Goal: Transaction & Acquisition: Purchase product/service

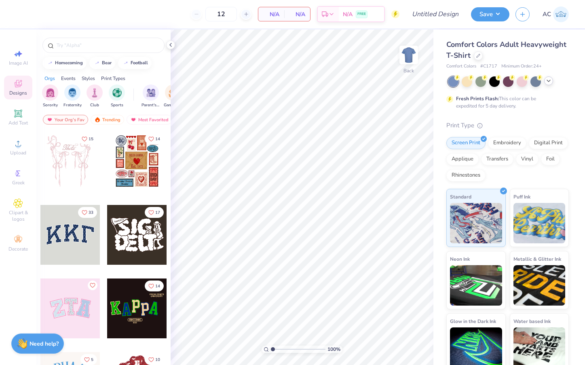
click at [552, 81] on div at bounding box center [548, 80] width 9 height 9
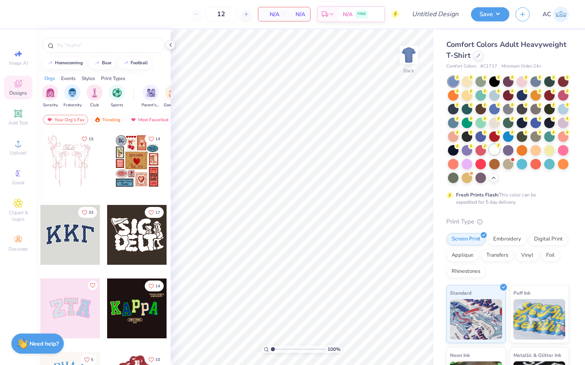
click at [496, 151] on div at bounding box center [494, 149] width 11 height 11
click at [476, 54] on icon at bounding box center [478, 55] width 4 height 4
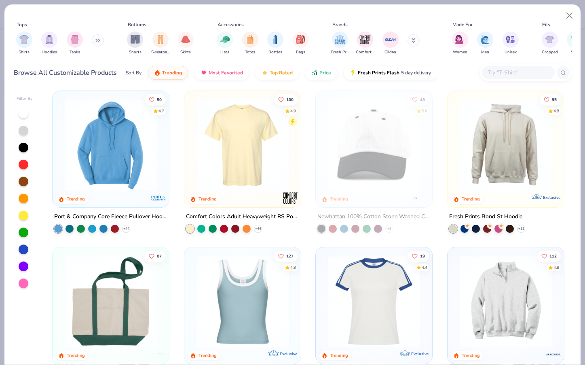
scroll to position [623, 0]
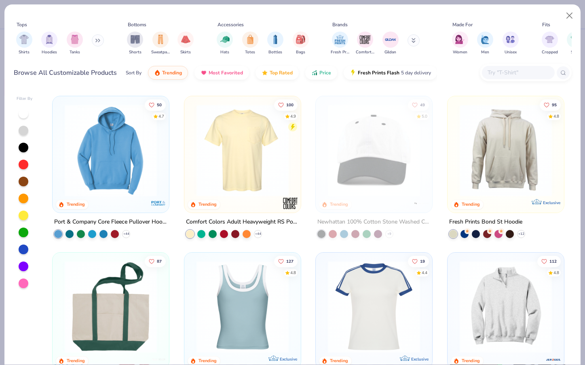
click at [261, 167] on img at bounding box center [243, 150] width 100 height 92
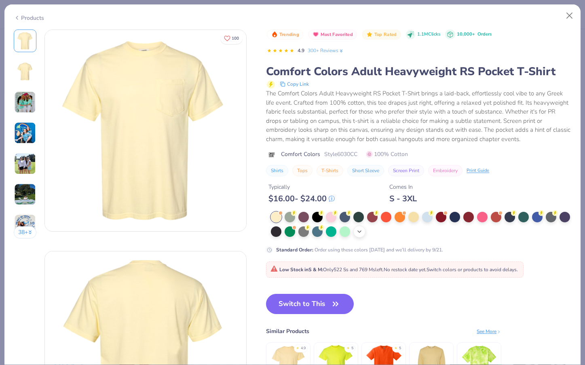
click at [360, 231] on polyline at bounding box center [359, 232] width 3 height 2
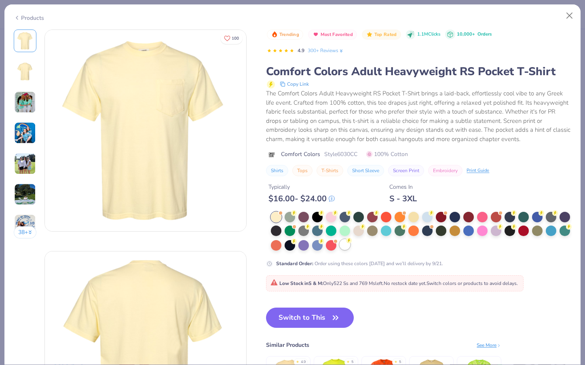
click at [340, 245] on div at bounding box center [345, 244] width 11 height 11
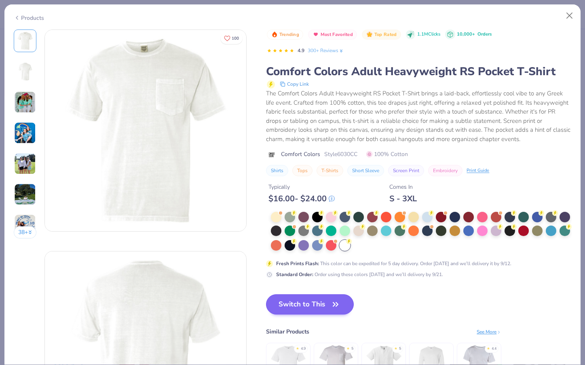
click at [314, 300] on button "Switch to This" at bounding box center [310, 304] width 88 height 20
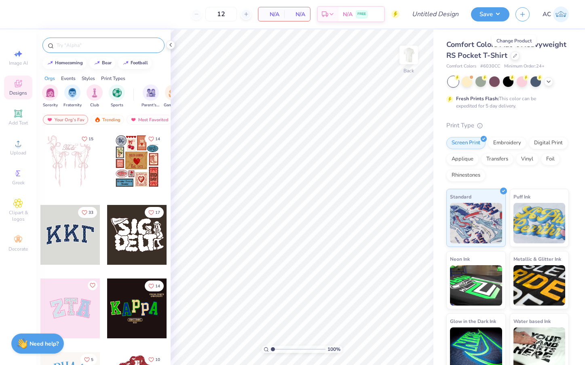
click at [79, 47] on input "text" at bounding box center [108, 45] width 104 height 8
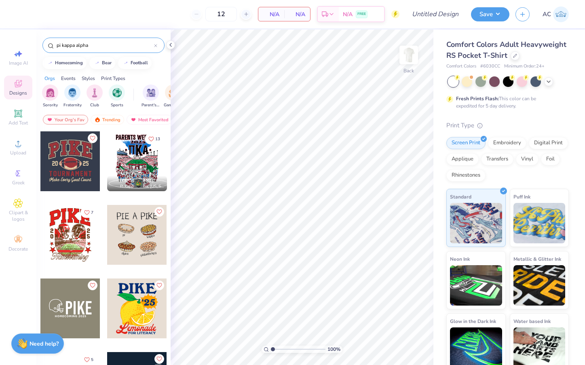
type input "pi kappa alpha"
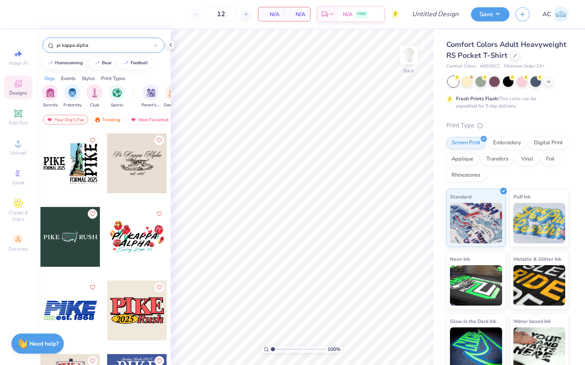
scroll to position [661, 0]
click at [404, 56] on img at bounding box center [409, 55] width 32 height 32
click at [80, 235] on div at bounding box center [70, 237] width 60 height 60
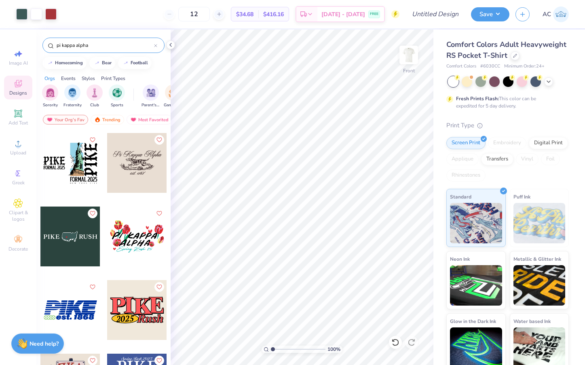
click at [455, 96] on div "Art colors 12 $34.68 Per Item $416.16 Total Est. Delivery [DATE] - [DATE] FREE …" at bounding box center [292, 182] width 585 height 365
type input "10.38"
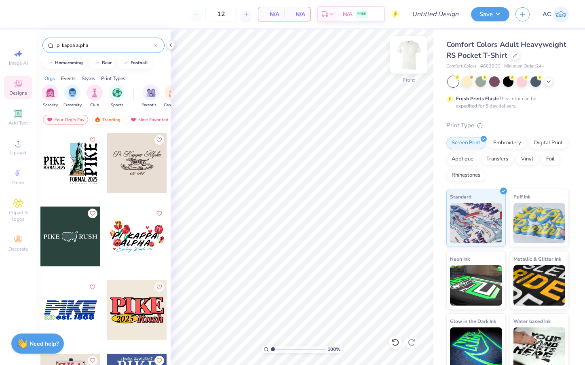
click at [408, 52] on img at bounding box center [409, 55] width 32 height 32
click at [80, 239] on div at bounding box center [70, 237] width 60 height 60
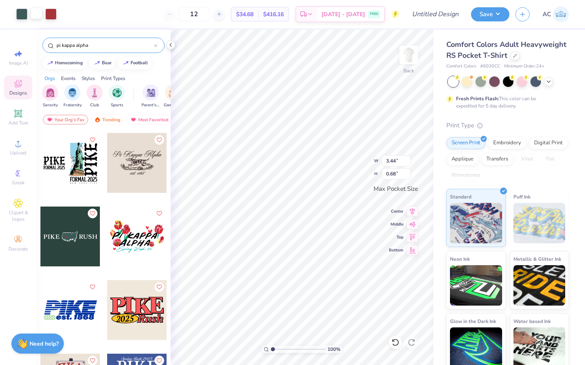
click at [40, 13] on div at bounding box center [36, 13] width 11 height 11
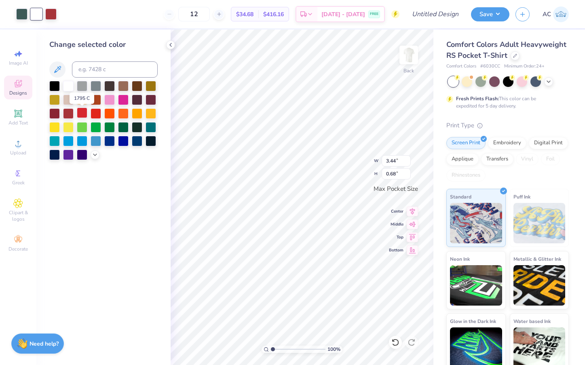
click at [81, 114] on div at bounding box center [82, 113] width 11 height 11
click at [66, 87] on div at bounding box center [68, 85] width 11 height 11
click at [550, 77] on div at bounding box center [548, 80] width 9 height 9
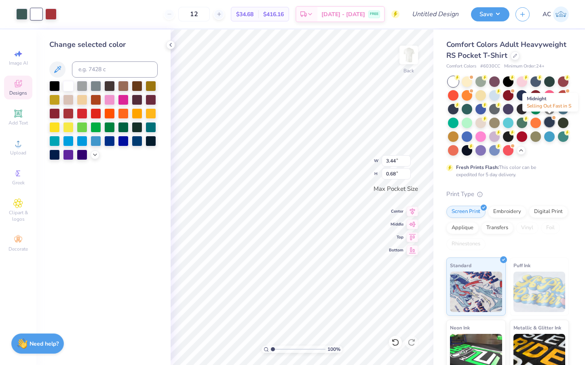
click at [551, 122] on div at bounding box center [549, 122] width 11 height 11
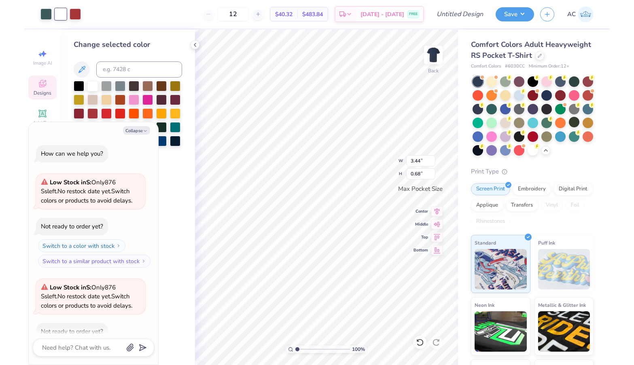
scroll to position [42, 0]
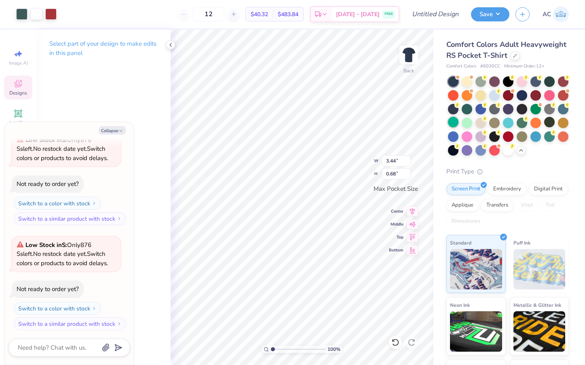
click at [453, 123] on div at bounding box center [453, 122] width 11 height 11
click at [468, 108] on div at bounding box center [467, 108] width 11 height 11
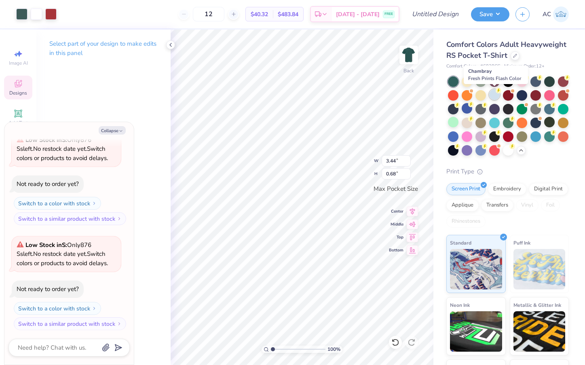
click at [496, 94] on div at bounding box center [494, 94] width 11 height 11
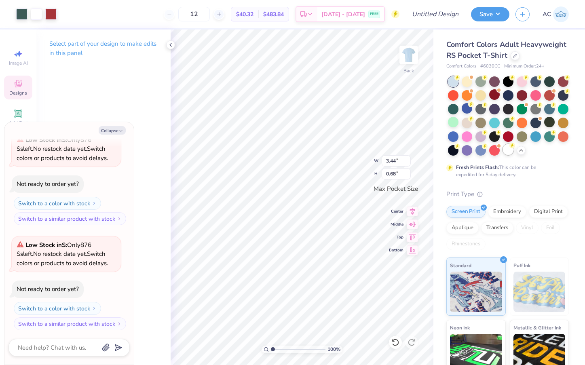
click at [509, 151] on div at bounding box center [508, 149] width 11 height 11
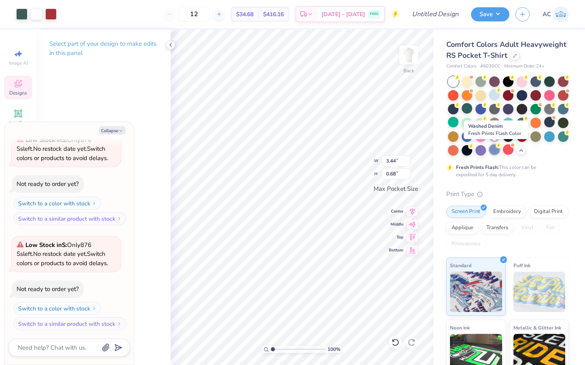
click at [492, 151] on div at bounding box center [494, 149] width 11 height 11
click at [477, 150] on div at bounding box center [481, 149] width 11 height 11
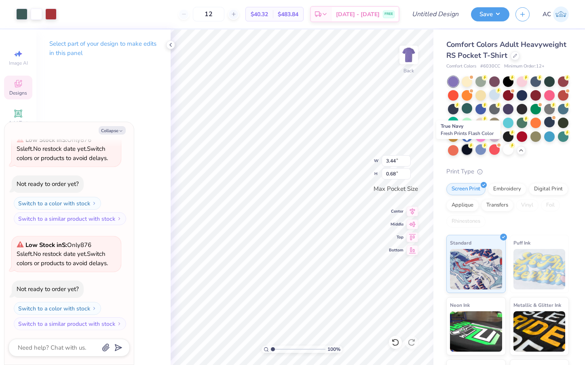
click at [463, 149] on div at bounding box center [467, 149] width 11 height 11
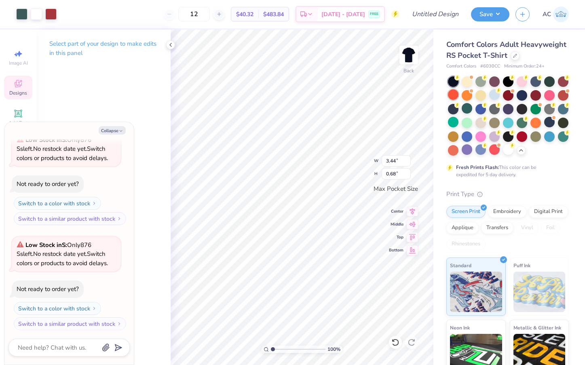
click at [455, 94] on div at bounding box center [453, 94] width 11 height 11
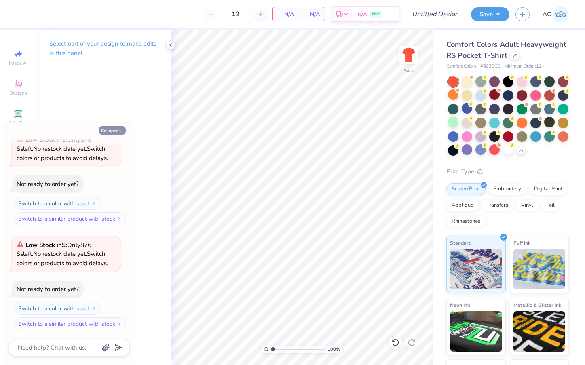
click at [112, 131] on button "Collapse" at bounding box center [112, 130] width 27 height 8
type textarea "x"
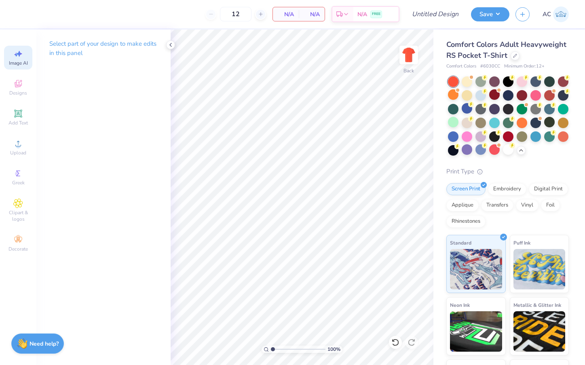
click at [15, 55] on icon at bounding box center [18, 54] width 10 height 10
select select "4"
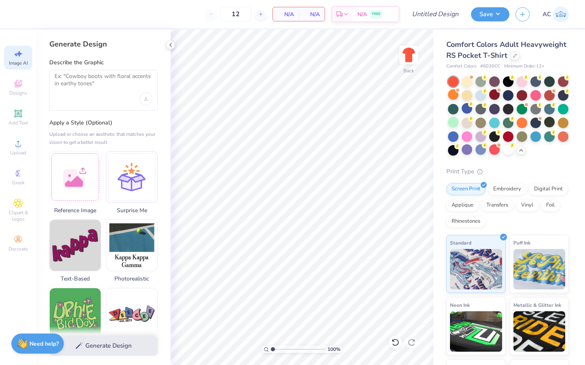
click at [76, 94] on div at bounding box center [103, 90] width 108 height 41
click at [74, 87] on textarea at bounding box center [104, 83] width 98 height 20
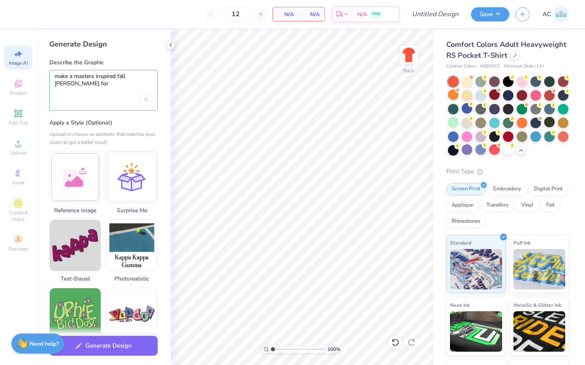
paste textarea "ΠΚΑ"
click at [465, 109] on div at bounding box center [467, 108] width 11 height 11
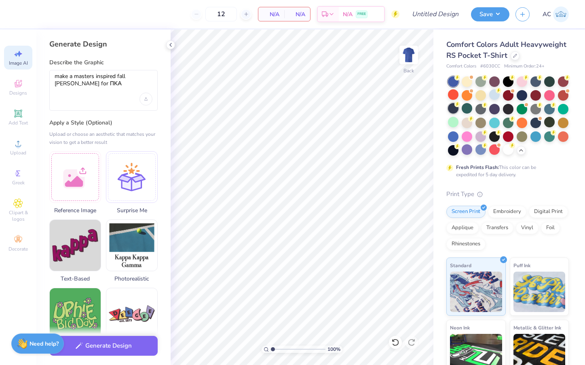
click at [451, 108] on div at bounding box center [453, 108] width 11 height 11
click at [505, 147] on div at bounding box center [508, 149] width 11 height 11
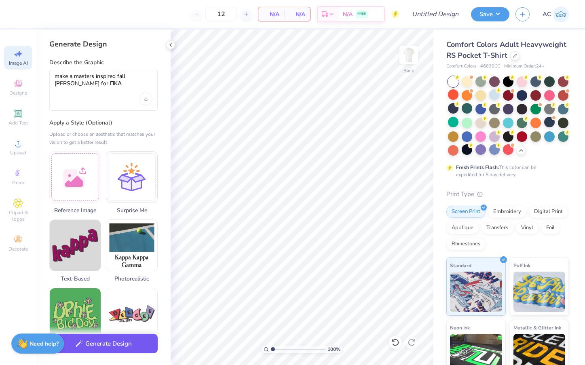
click at [120, 343] on button "Generate Design" at bounding box center [103, 344] width 108 height 20
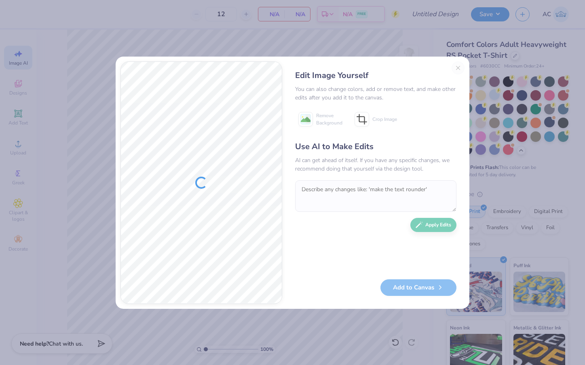
click at [458, 65] on div "Edit Image Yourself You can also change colors, add or remove text, and make ot…" at bounding box center [376, 182] width 178 height 243
click at [458, 66] on div "Edit Image Yourself You can also change colors, add or remove text, and make ot…" at bounding box center [376, 182] width 178 height 243
click at [457, 70] on div "Edit Image Yourself You can also change colors, add or remove text, and make ot…" at bounding box center [376, 182] width 178 height 243
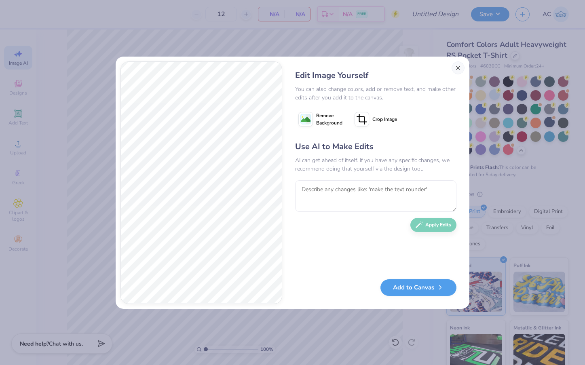
click at [457, 68] on button "Close" at bounding box center [458, 67] width 13 height 13
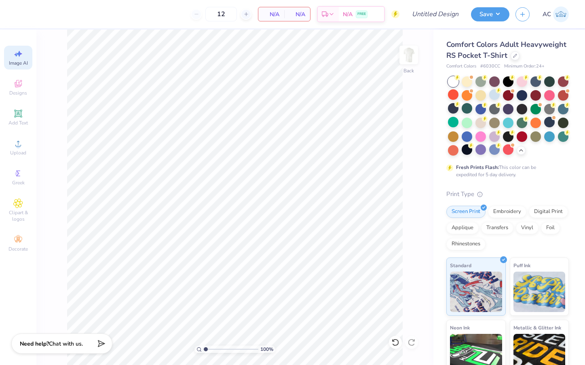
click at [17, 56] on icon at bounding box center [16, 55] width 4 height 4
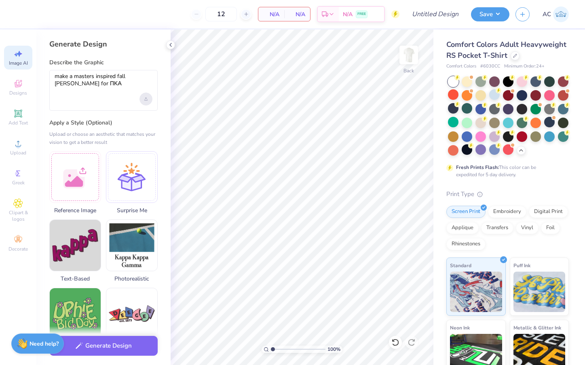
click at [150, 97] on div "Upload image" at bounding box center [146, 99] width 13 height 13
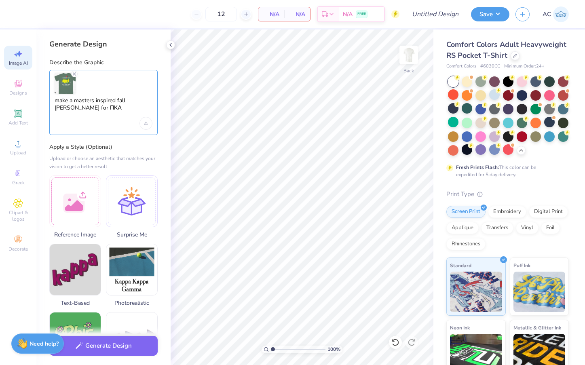
click at [83, 108] on textarea "make a masters inspired fall [PERSON_NAME] for ΠΚΑ" at bounding box center [104, 107] width 98 height 20
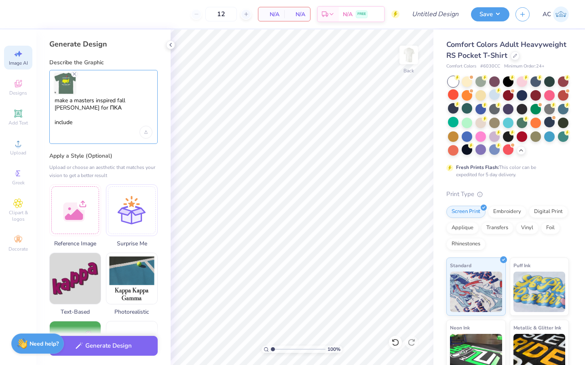
paste textarea "ΠΚΑ"
type textarea "make a masters inspired fall [PERSON_NAME] for ΠΚΑ include "ΠΚΑ Fall 25 Rush""
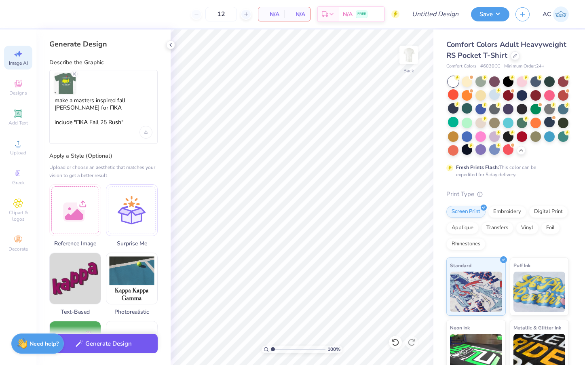
click at [116, 342] on button "Generate Design" at bounding box center [103, 344] width 108 height 20
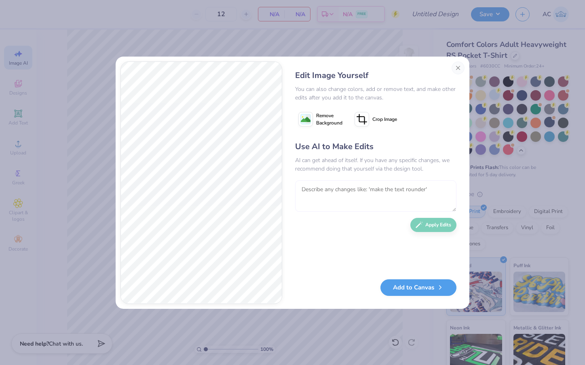
click at [344, 188] on textarea at bounding box center [375, 196] width 161 height 32
type textarea "make it say "Pi Kappa Alpha" and "Fall Rush 25""
click at [445, 223] on button "Apply Edits" at bounding box center [433, 223] width 46 height 14
click at [350, 197] on textarea at bounding box center [375, 196] width 161 height 32
type textarea "make the "Pi Kappa Alpha" smaller, and change placements of words"
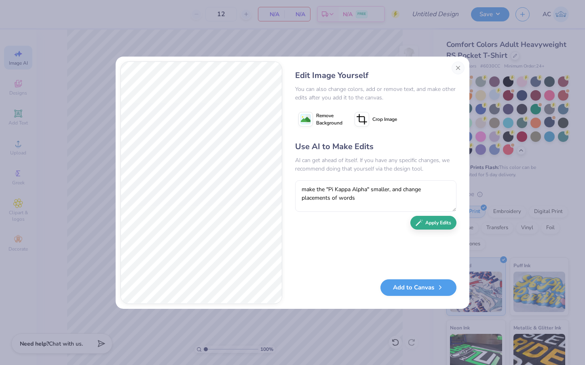
click at [427, 220] on button "Apply Edits" at bounding box center [433, 223] width 46 height 14
click at [377, 199] on textarea at bounding box center [375, 196] width 161 height 32
type textarea "move the wording around, make the color scheme masters themes, red yellow green…"
click at [416, 226] on icon "button" at bounding box center [419, 222] width 7 height 7
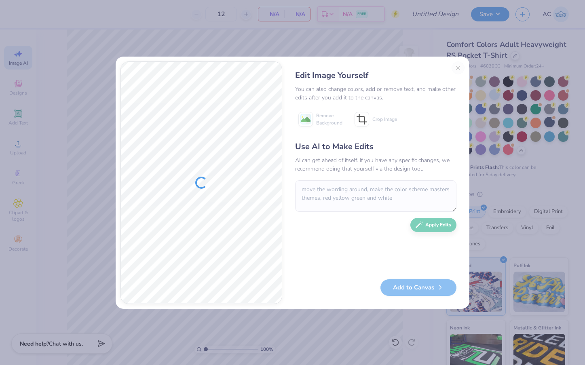
click at [425, 225] on div "Use AI to Make Edits AI can get ahead of itself. If you have any specific chang…" at bounding box center [375, 206] width 161 height 131
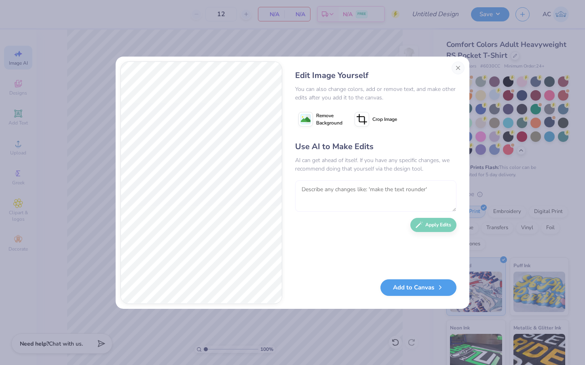
click at [324, 203] on textarea at bounding box center [375, 196] width 161 height 32
type textarea "make it more tiems new romans themes,"
click at [461, 66] on button "Close" at bounding box center [458, 67] width 13 height 13
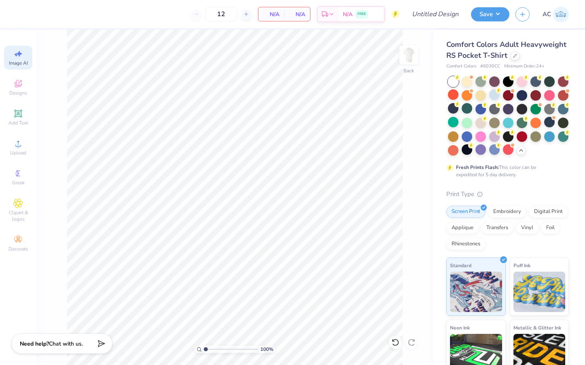
click at [24, 56] on div "Image AI" at bounding box center [18, 58] width 28 height 24
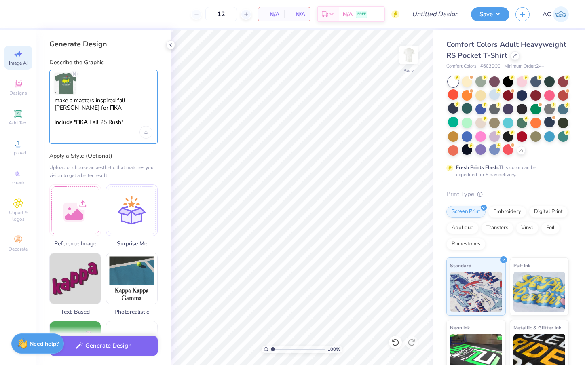
click at [99, 115] on textarea "make a masters inspired fall [PERSON_NAME] for ΠΚΑ include "ΠΚΑ Fall 25 Rush"" at bounding box center [104, 111] width 98 height 29
click at [127, 124] on textarea "make a masters inspired fall [PERSON_NAME] for ΠΚΑ include "ΠΚΑ Fall 25 Rush"" at bounding box center [104, 111] width 98 height 29
click at [90, 122] on textarea "make a masters inspired fall [PERSON_NAME] for ΠΚΑ include "ΠΚΑ Fall 25 Rush"" at bounding box center [104, 111] width 98 height 29
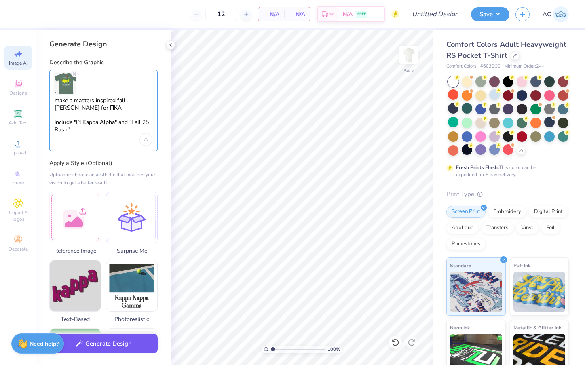
type textarea "make a masters inspired fall [PERSON_NAME] for ΠΚΑ include "Pi Kappa Alpha" and…"
click at [113, 346] on button "Generate Design" at bounding box center [103, 344] width 108 height 20
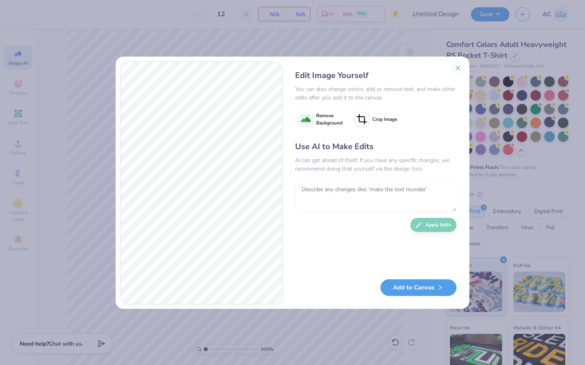
click at [359, 189] on textarea at bounding box center [375, 196] width 161 height 32
type textarea "make it more ms"
click at [462, 65] on button "Close" at bounding box center [458, 67] width 13 height 13
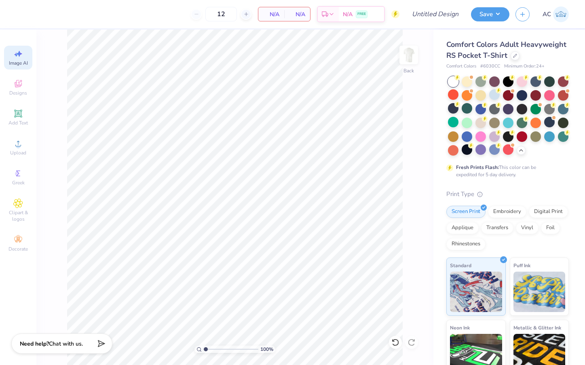
click at [26, 62] on span "Image AI" at bounding box center [18, 63] width 19 height 6
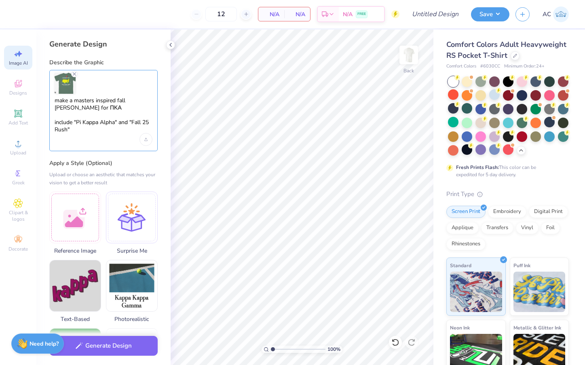
click at [122, 103] on textarea "make a masters inspired fall [PERSON_NAME] for ΠΚΑ include "Pi Kappa Alpha" and…" at bounding box center [104, 115] width 98 height 36
drag, startPoint x: 127, startPoint y: 102, endPoint x: 116, endPoint y: 102, distance: 11.3
click at [116, 102] on textarea "make a masters inspired fall [PERSON_NAME] for ΠΚΑ include "Pi Kappa Alpha" and…" at bounding box center [104, 115] width 98 height 36
type textarea "make a masters inspired [PERSON_NAME] for ΠΚΑ include "Pi Kappa Alpha" and "Fal…"
click at [107, 350] on button "Generate Design" at bounding box center [103, 344] width 108 height 20
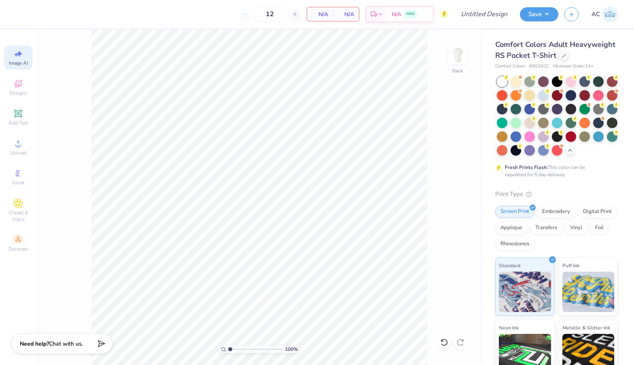
click at [15, 61] on span "Image AI" at bounding box center [18, 63] width 19 height 6
select select "4"
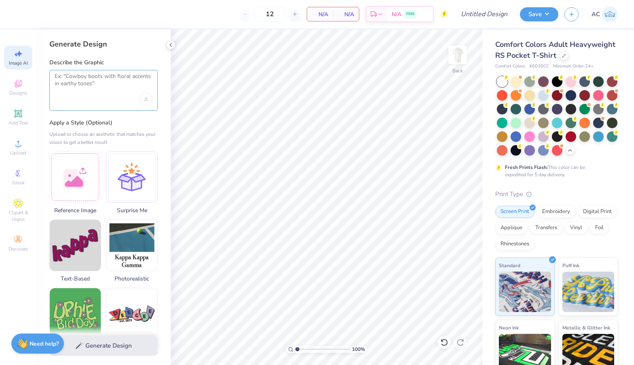
click at [133, 82] on textarea at bounding box center [104, 83] width 98 height 20
click at [74, 85] on textarea at bounding box center [104, 83] width 98 height 20
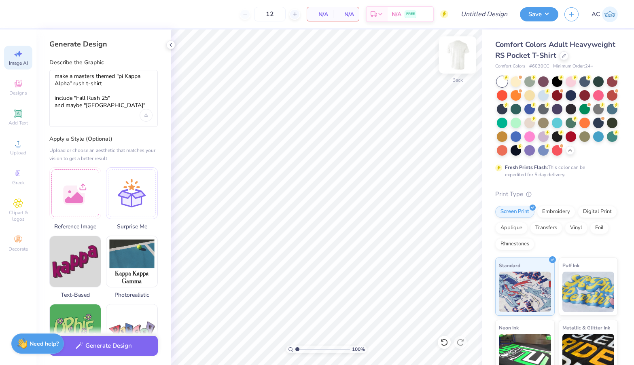
click at [463, 64] on img at bounding box center [457, 55] width 32 height 32
click at [122, 106] on textarea "make a masters themed "pi Kappa Alpha" rush t-shirt include "Fall Rush 25" and …" at bounding box center [104, 91] width 98 height 36
type textarea "make a masters themed "pi Kappa Alpha" rush t-shirt include "Fall Rush 25" and …"
click at [150, 114] on div "Upload image" at bounding box center [146, 115] width 13 height 13
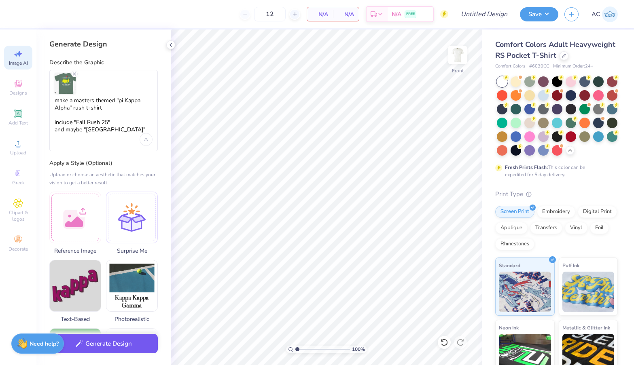
click at [126, 345] on button "Generate Design" at bounding box center [103, 344] width 108 height 20
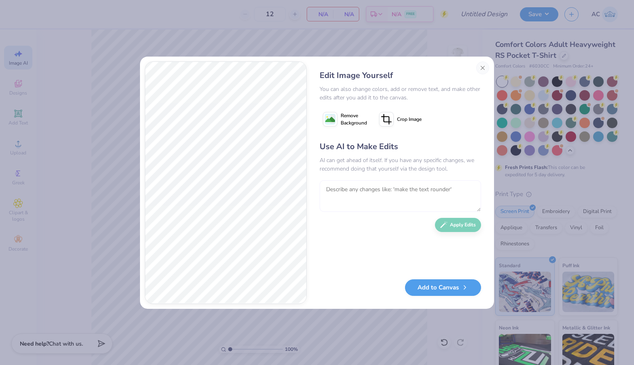
click at [358, 201] on textarea at bounding box center [399, 196] width 161 height 32
click at [326, 191] on textarea "golf inspired" at bounding box center [399, 196] width 161 height 32
click at [381, 194] on textarea "masters golf inspired" at bounding box center [399, 196] width 161 height 32
type textarea "masters golf inspired, not knights"
click at [470, 226] on button "Apply Edits" at bounding box center [458, 223] width 46 height 14
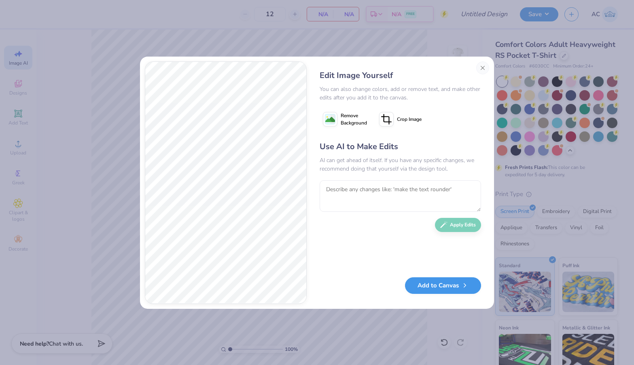
click at [425, 287] on button "Add to Canvas" at bounding box center [443, 285] width 76 height 17
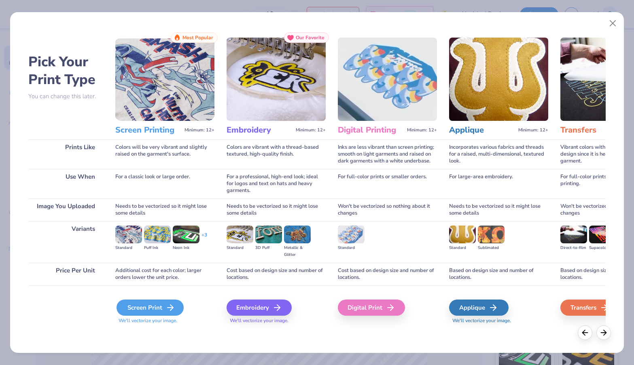
click at [161, 310] on div "Screen Print" at bounding box center [149, 308] width 67 height 16
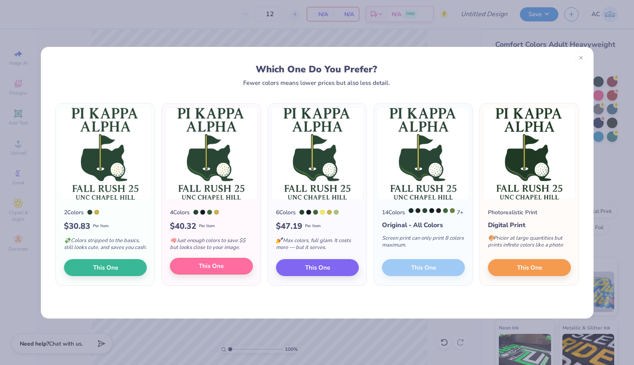
click at [202, 271] on span "This One" at bounding box center [211, 266] width 25 height 9
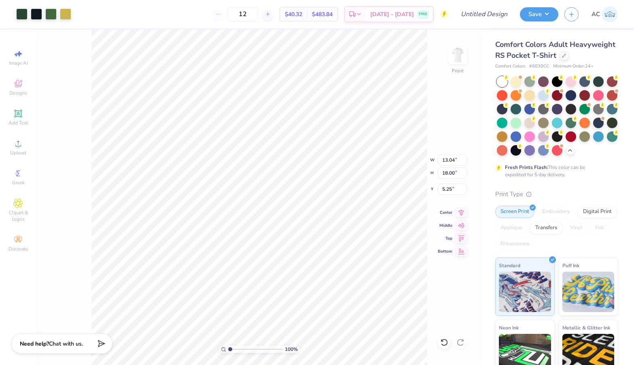
type input "4.30"
type input "10.86"
type input "14.99"
type input "5.02"
click at [408, 365] on html "Art colors 12 $40.32 Per Item $483.84 Total Est. Delivery [DATE] - [DATE] FREE …" at bounding box center [317, 182] width 634 height 365
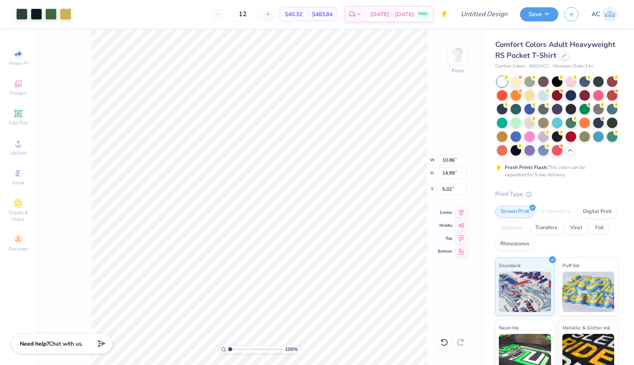
type input "4.66"
type input "4.50"
click at [460, 57] on img at bounding box center [457, 55] width 32 height 32
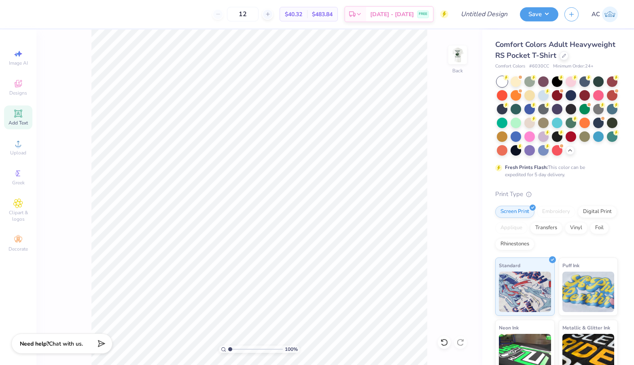
click at [22, 120] on span "Add Text" at bounding box center [17, 123] width 19 height 6
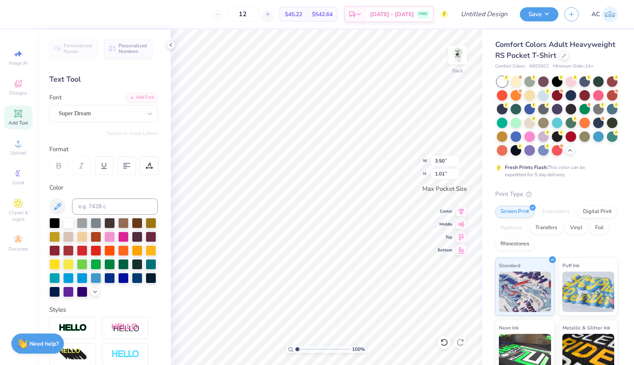
paste textarea
click at [19, 118] on icon at bounding box center [18, 114] width 10 height 10
paste textarea
click at [23, 120] on span "Add Text" at bounding box center [17, 123] width 19 height 6
type textarea "T"
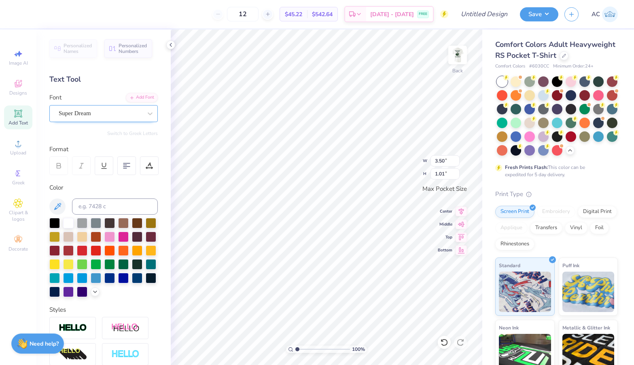
paste textarea
click at [20, 60] on span "Image AI" at bounding box center [18, 63] width 19 height 6
select select "4"
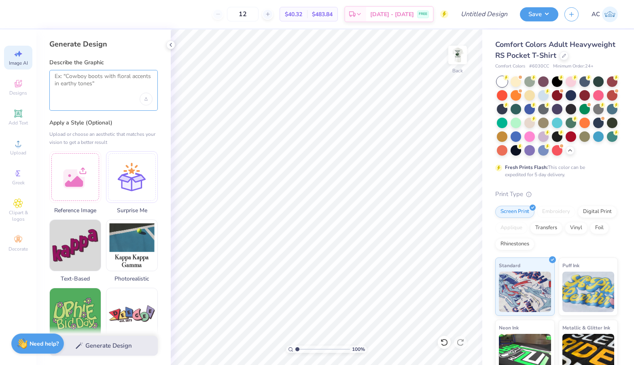
click at [80, 79] on textarea at bounding box center [104, 83] width 98 height 20
paste textarea "ΠΚΑ"
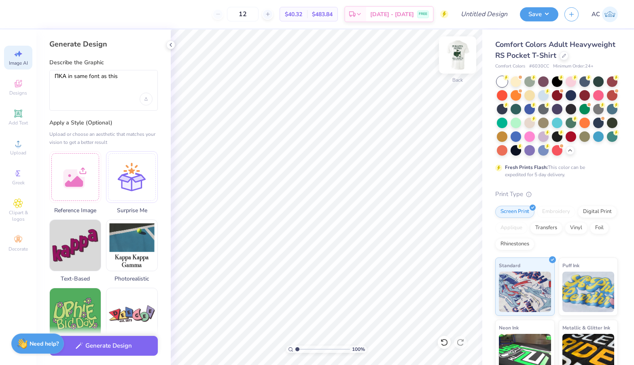
click at [466, 53] on img at bounding box center [457, 55] width 32 height 32
click at [142, 107] on div "ΠΚΑ in same font as this" at bounding box center [103, 90] width 108 height 41
click at [143, 99] on div "Upload image" at bounding box center [146, 99] width 13 height 13
click at [146, 98] on icon "Upload image" at bounding box center [146, 98] width 0 height 2
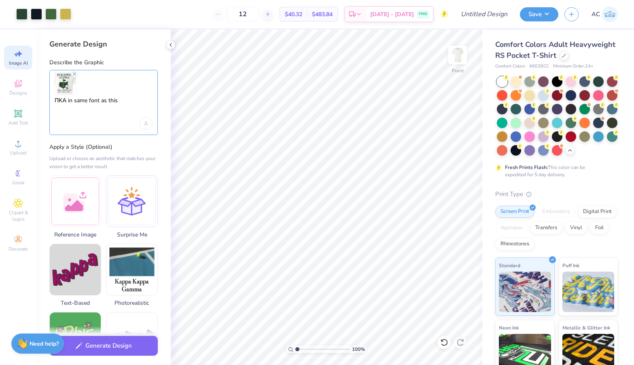
click at [125, 102] on textarea "ΠΚΑ in same font as this" at bounding box center [104, 107] width 98 height 20
click at [54, 102] on div "ΠΚΑ in same font as this" at bounding box center [103, 102] width 108 height 65
click at [56, 99] on textarea "ΠΚΑ in same font as this" at bounding box center [104, 107] width 98 height 20
click at [69, 100] on textarea ""ΠΚΑ in same font as this" at bounding box center [104, 107] width 98 height 20
click at [125, 102] on textarea ""ΠΚΑ" in same font as this" at bounding box center [104, 107] width 98 height 20
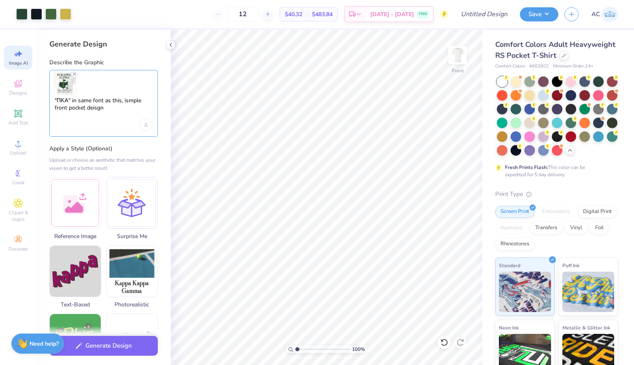
type textarea ""ΠΚΑ" in same font as this, ismple front pocket deisgn"
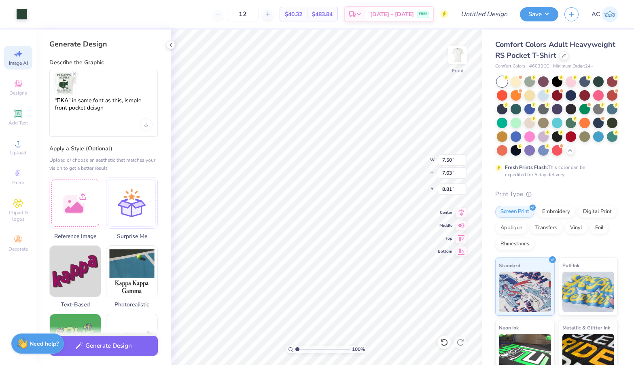
type input "8.93"
click at [445, 341] on icon at bounding box center [444, 343] width 8 height 8
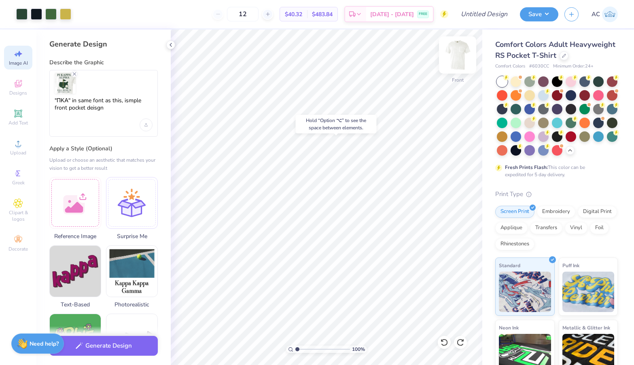
click at [453, 50] on img at bounding box center [457, 55] width 32 height 32
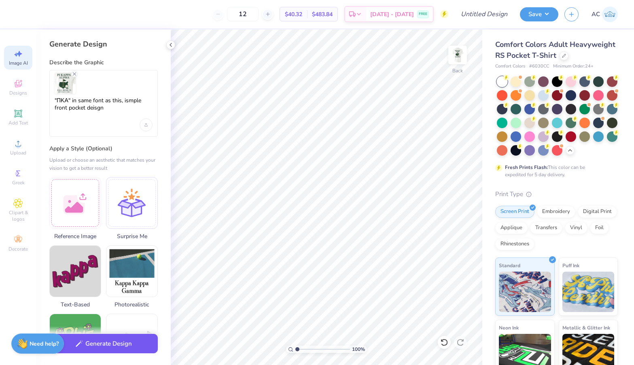
click at [110, 345] on button "Generate Design" at bounding box center [103, 344] width 108 height 20
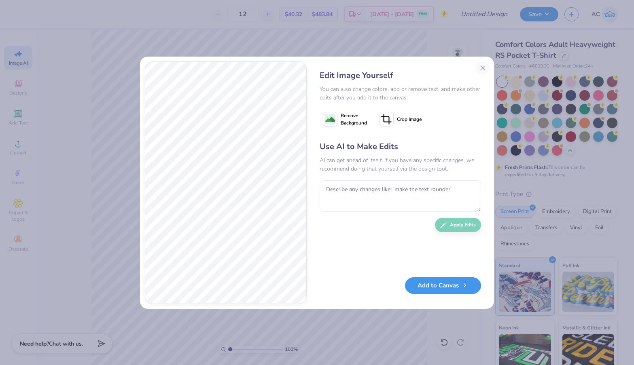
click at [427, 287] on button "Add to Canvas" at bounding box center [443, 285] width 76 height 17
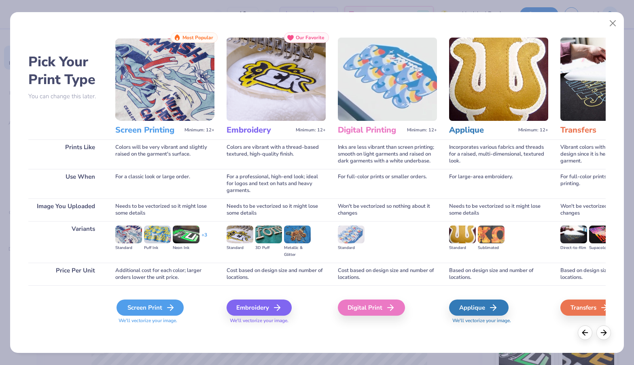
click at [147, 311] on div "Screen Print" at bounding box center [149, 308] width 67 height 16
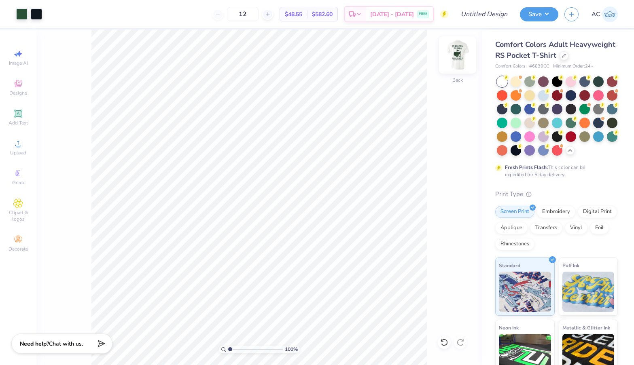
click at [455, 58] on img at bounding box center [457, 55] width 32 height 32
click at [444, 179] on div "100 % Front" at bounding box center [259, 198] width 446 height 336
type input "9.43"
type input "3.39"
type input "4.99"
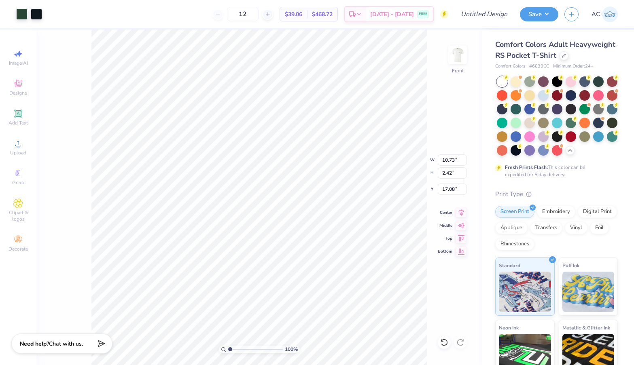
type input "9.43"
type input "2.13"
type input "17.37"
click at [448, 339] on div at bounding box center [444, 342] width 13 height 13
type input "18.82"
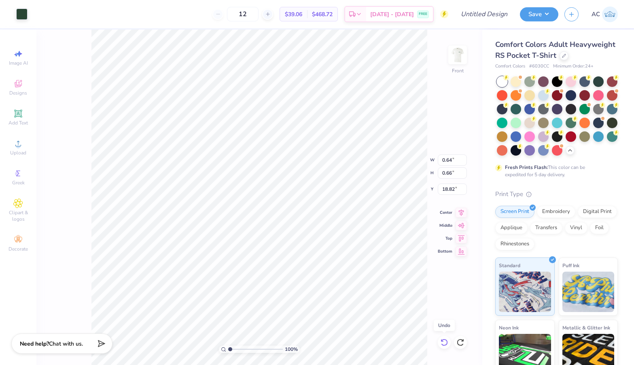
click at [445, 340] on icon at bounding box center [443, 342] width 7 height 7
type input "0.73"
type input "0.75"
type input "18.73"
type input "9.34"
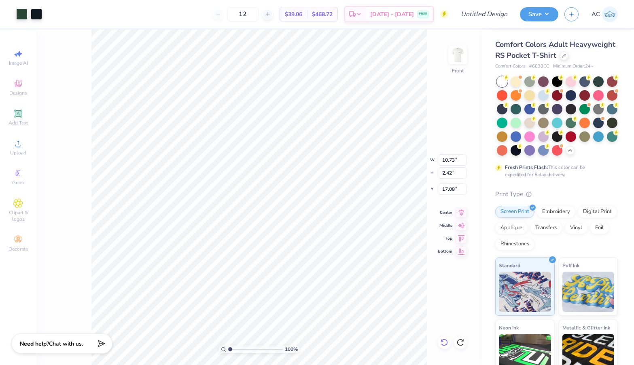
type input "2.11"
type input "17.31"
click at [14, 53] on icon at bounding box center [18, 54] width 10 height 10
select select "4"
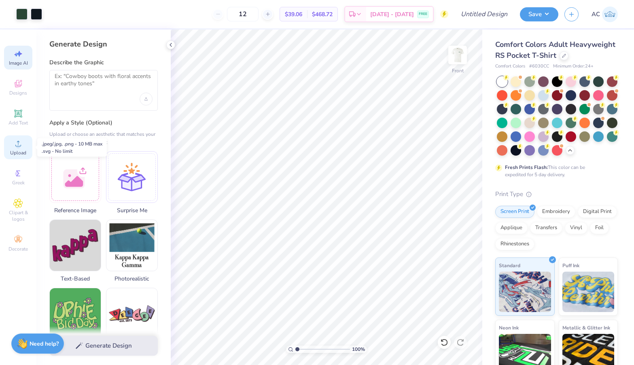
click at [23, 141] on div "Upload" at bounding box center [18, 147] width 28 height 24
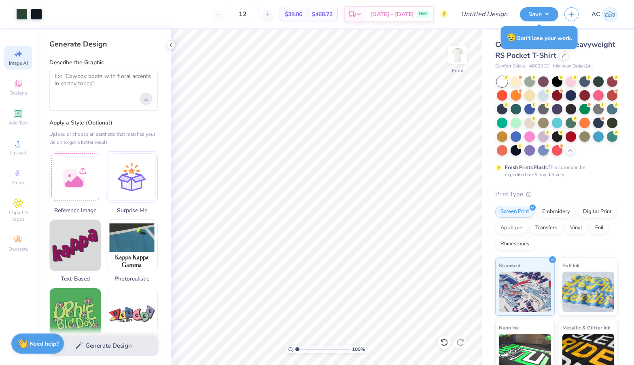
click at [144, 101] on div "Upload image" at bounding box center [146, 99] width 13 height 13
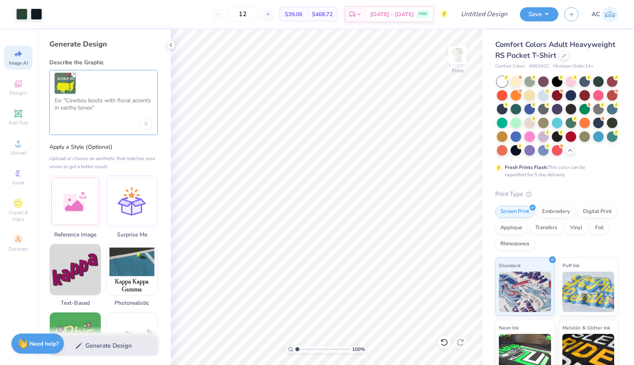
click at [114, 108] on textarea at bounding box center [104, 107] width 98 height 20
click at [21, 146] on icon at bounding box center [18, 144] width 6 height 6
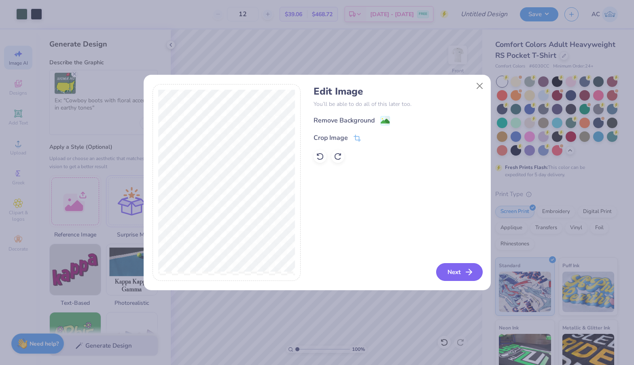
click at [455, 275] on button "Next" at bounding box center [459, 272] width 47 height 18
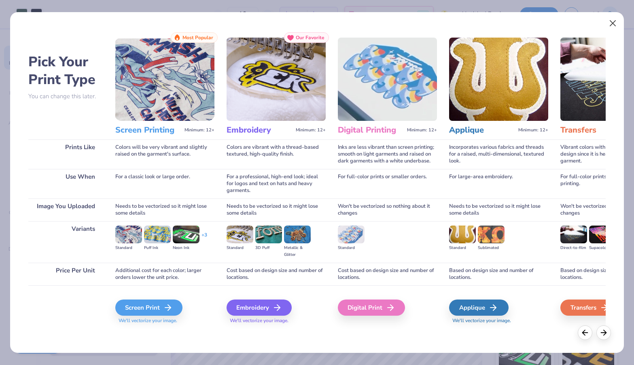
click at [585, 21] on button "Close" at bounding box center [612, 23] width 15 height 15
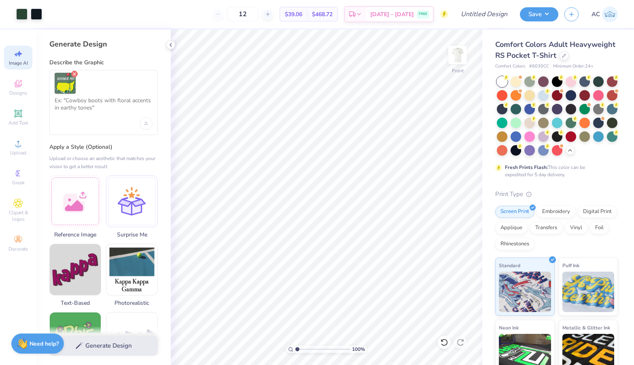
click at [74, 71] on icon "Remove uploaded image" at bounding box center [74, 74] width 6 height 6
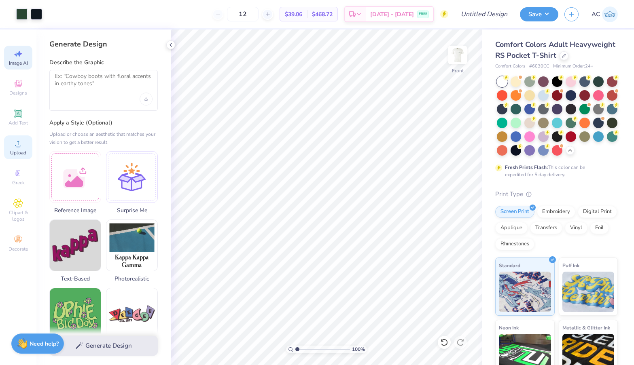
click at [21, 145] on icon at bounding box center [18, 144] width 10 height 10
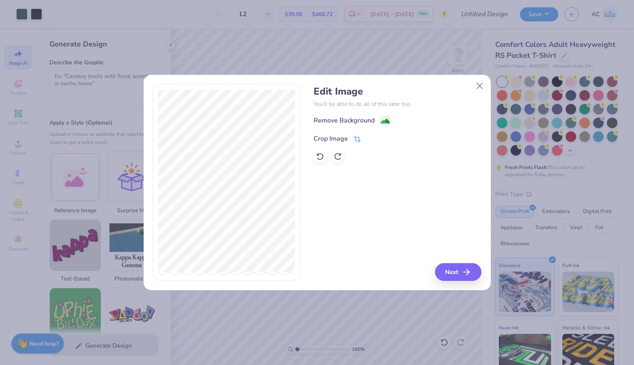
click at [338, 137] on div "Crop Image" at bounding box center [330, 139] width 34 height 10
click at [341, 125] on div "Remove Background Crop Image" at bounding box center [397, 139] width 168 height 47
click at [381, 139] on icon at bounding box center [382, 137] width 5 height 5
click at [381, 125] on image at bounding box center [385, 122] width 9 height 9
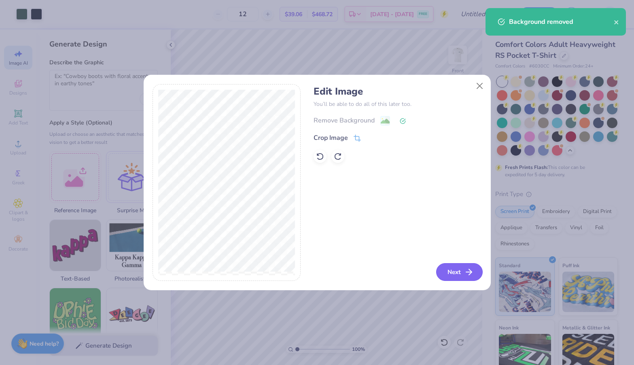
click at [460, 270] on button "Next" at bounding box center [459, 272] width 47 height 18
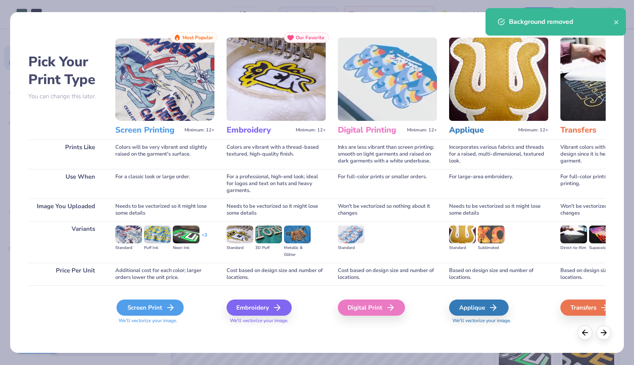
click at [148, 310] on div "Screen Print" at bounding box center [149, 308] width 67 height 16
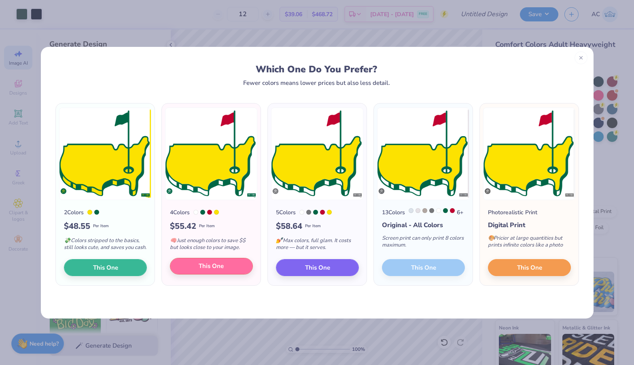
click at [218, 271] on span "This One" at bounding box center [211, 266] width 25 height 9
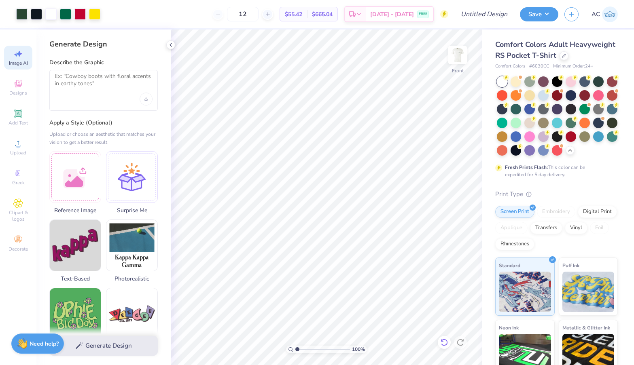
click at [445, 343] on icon at bounding box center [444, 343] width 8 height 8
click at [442, 345] on icon at bounding box center [443, 342] width 7 height 7
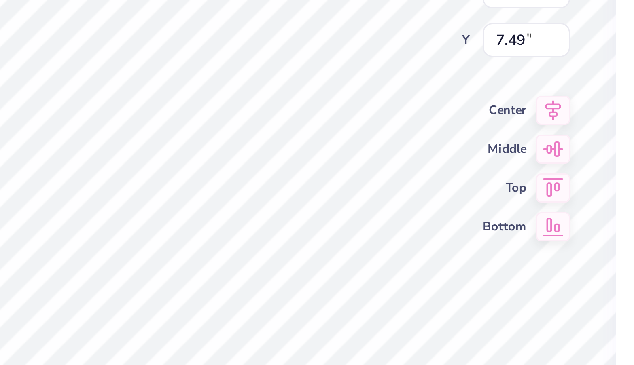
type input "0.11"
type input "20.67"
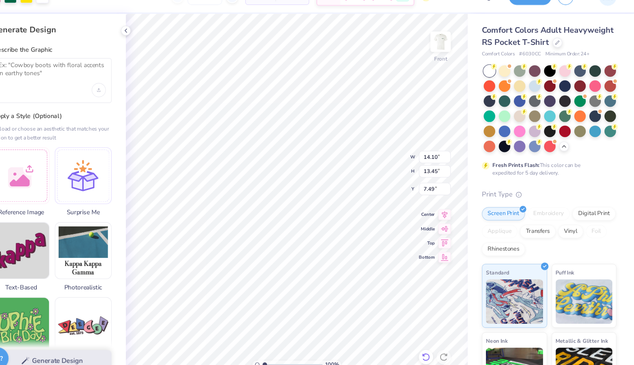
type input "7.73"
type input "7.38"
type input "10.04"
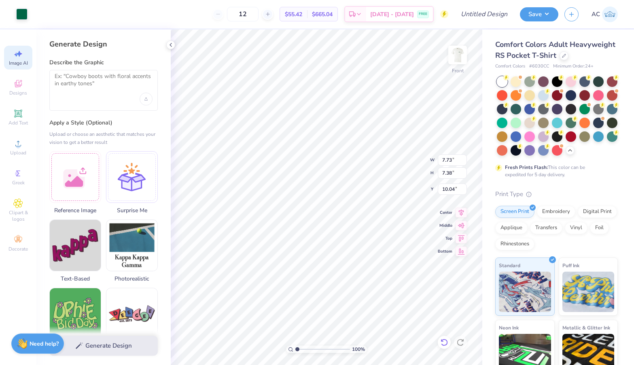
click at [445, 344] on icon at bounding box center [444, 343] width 8 height 8
type input "13.56"
click at [445, 344] on icon at bounding box center [444, 343] width 8 height 8
type input "14.10"
type input "13.45"
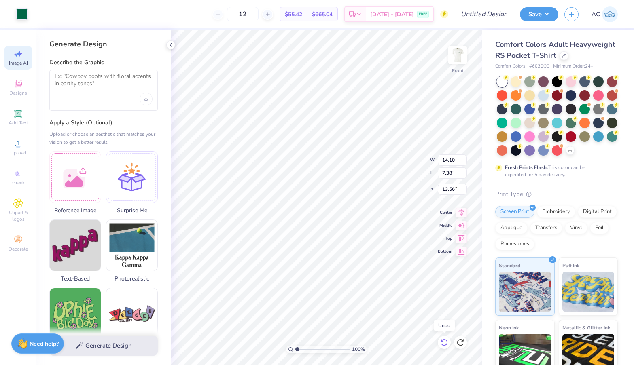
type input "7.49"
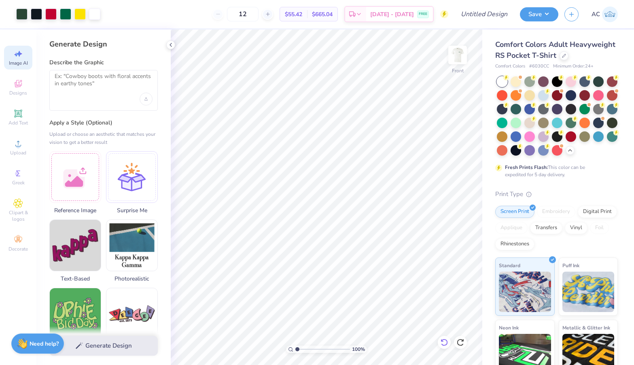
click at [444, 348] on div at bounding box center [444, 342] width 13 height 13
click at [444, 341] on icon at bounding box center [444, 343] width 8 height 8
click at [457, 344] on icon at bounding box center [460, 343] width 8 height 8
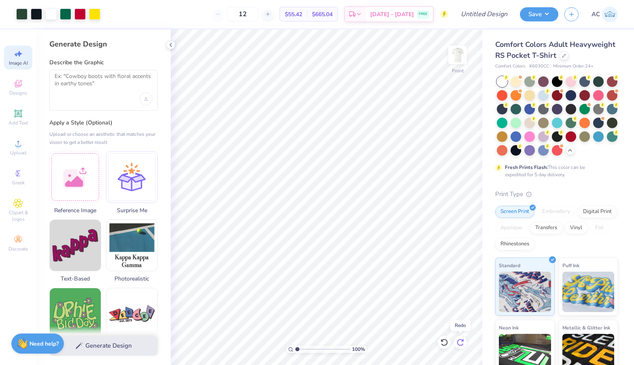
click at [457, 344] on icon at bounding box center [460, 343] width 8 height 8
click at [447, 344] on icon at bounding box center [443, 342] width 7 height 7
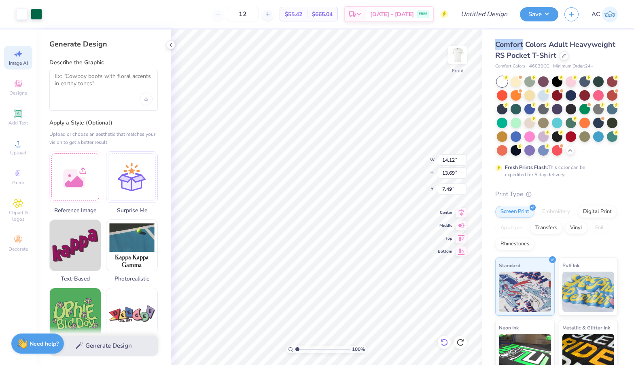
click at [447, 344] on icon at bounding box center [443, 342] width 7 height 7
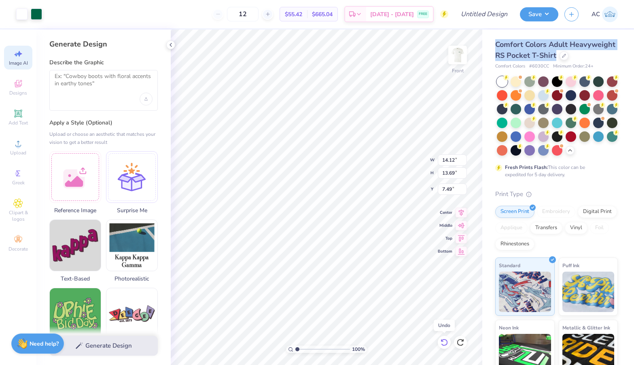
click at [447, 344] on icon at bounding box center [443, 342] width 7 height 7
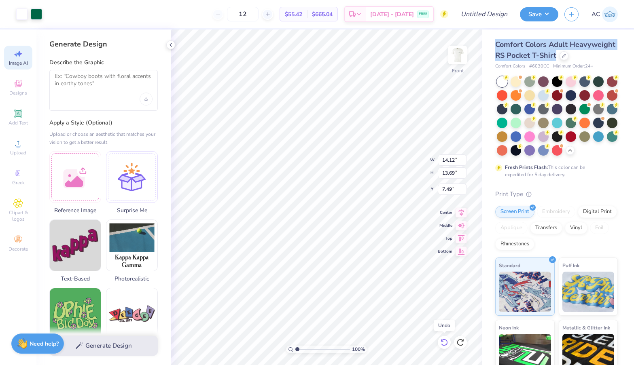
click at [447, 344] on icon at bounding box center [443, 342] width 7 height 7
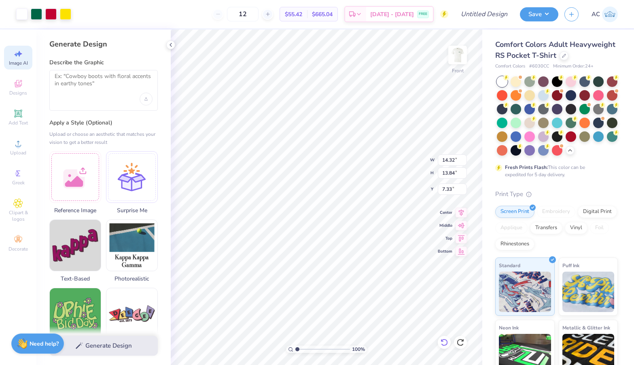
type input "7.19"
type input "6.96"
type input "9.40"
type input "8.90"
type input "8.60"
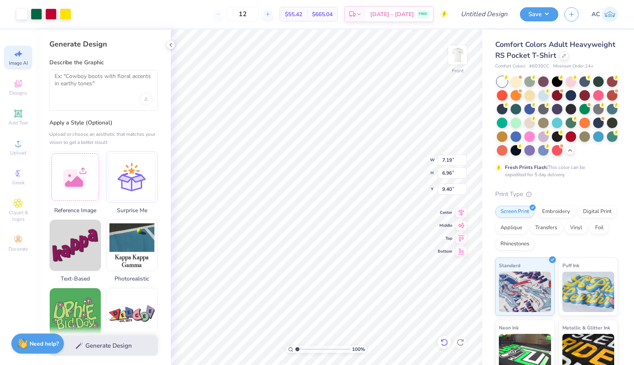
type input "7.75"
type input "21.14"
type input "9.95"
type input "10.47"
type input "10.12"
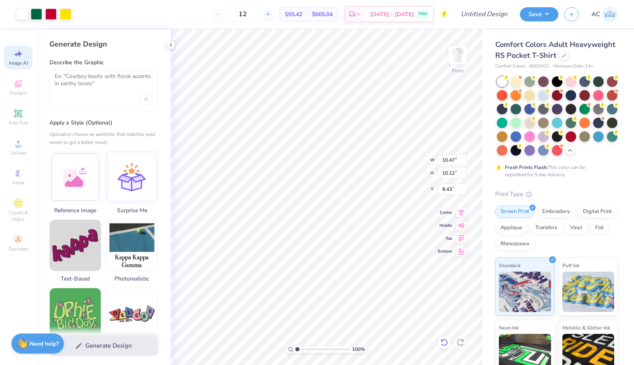
type input "8.36"
click at [445, 341] on icon at bounding box center [444, 343] width 8 height 8
type input "6.90"
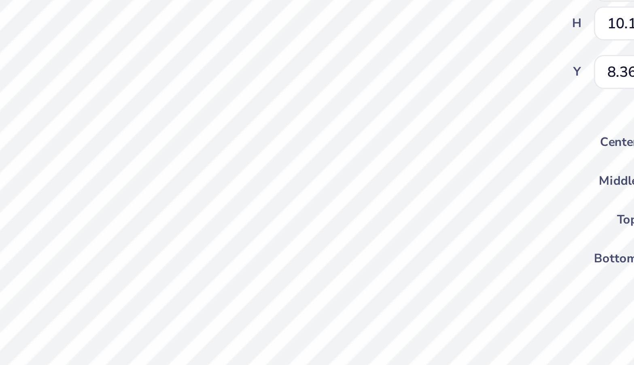
type input "0.97"
type input "0.37"
type input "17.98"
type input "8.39"
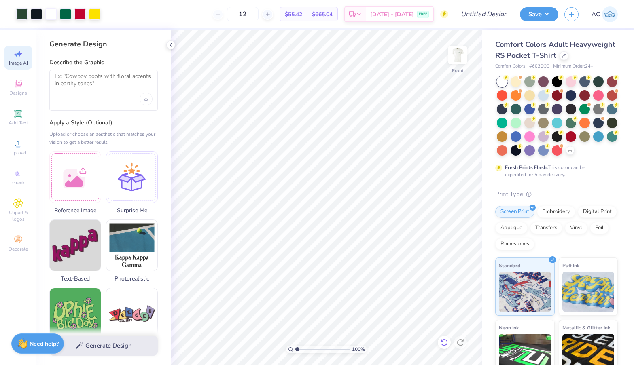
click at [442, 343] on icon at bounding box center [444, 343] width 8 height 8
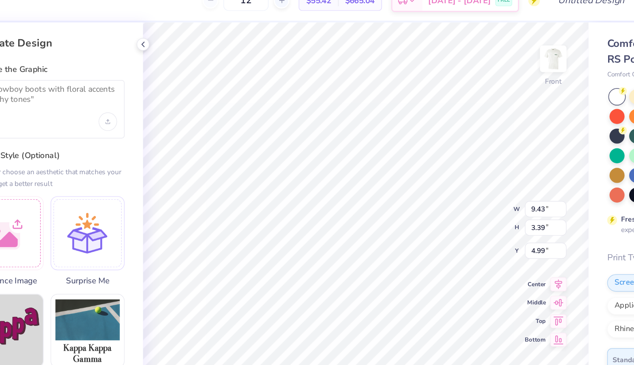
type input "4.41"
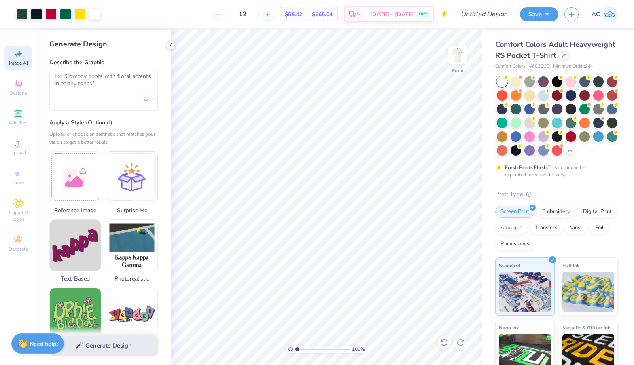
click at [442, 344] on icon at bounding box center [444, 343] width 8 height 8
click at [459, 53] on img at bounding box center [457, 55] width 32 height 32
click at [455, 61] on img at bounding box center [457, 55] width 32 height 32
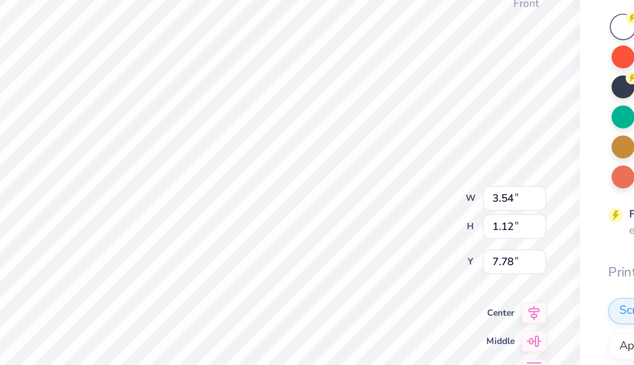
type input "1.19"
type input "0.38"
type input "9.30"
type input "1.24"
type input "0.72"
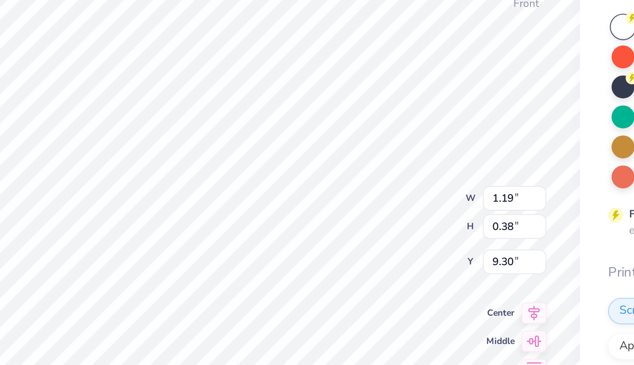
type input "9.15"
type input "1.11"
type input "0.64"
type input "9.16"
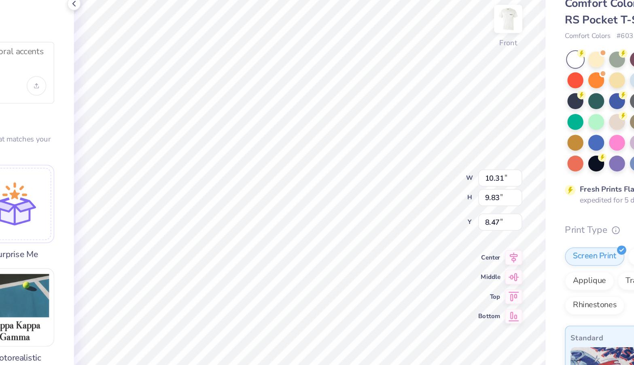
type input "7.88"
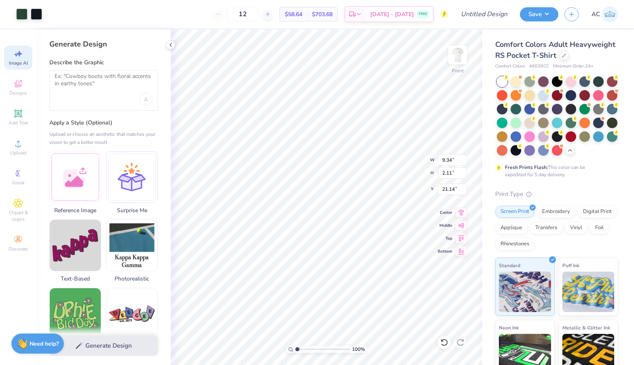
type input "7.41"
type input "1.67"
type input "17.94"
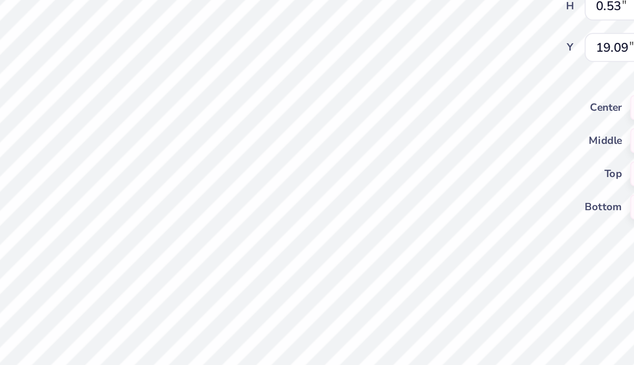
type input "5.57"
type input "0.45"
type input "19.17"
type input "0.24"
type input "0.25"
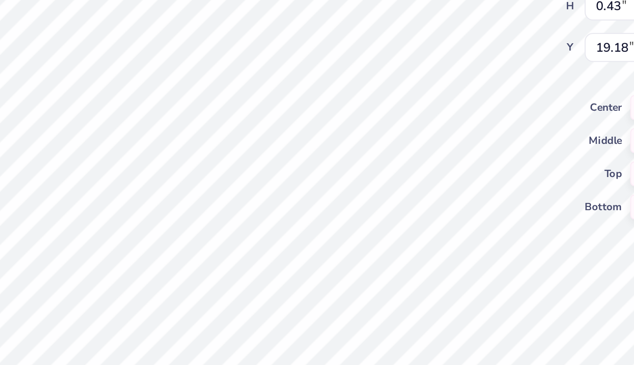
type input "19.36"
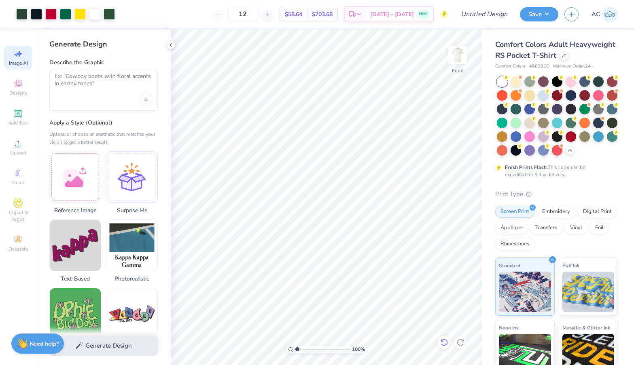
click at [444, 336] on div at bounding box center [444, 342] width 13 height 13
type input "19.09"
type input "18.34"
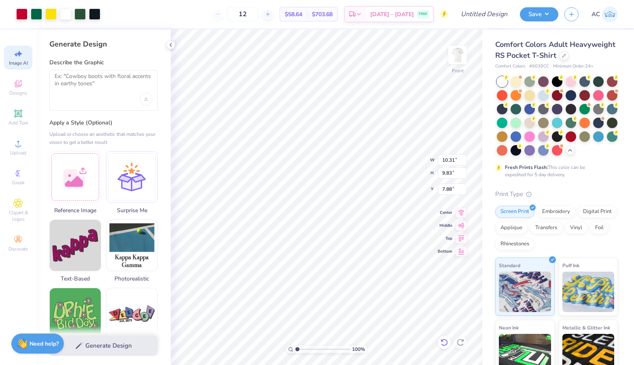
type input "7.92"
click at [36, 11] on div at bounding box center [36, 13] width 11 height 11
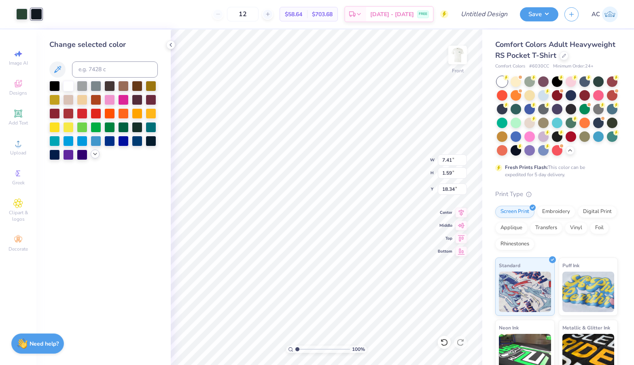
click at [94, 156] on icon at bounding box center [95, 154] width 6 height 6
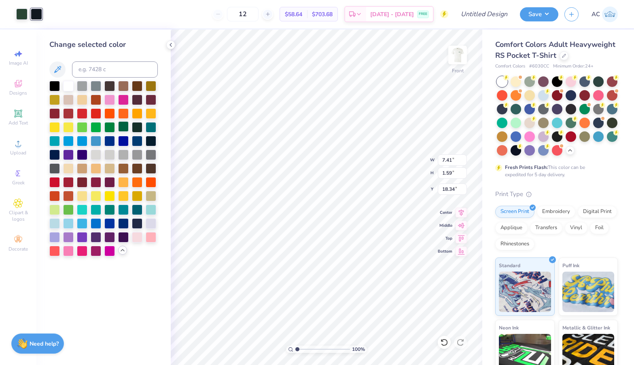
click at [125, 130] on div at bounding box center [123, 126] width 11 height 11
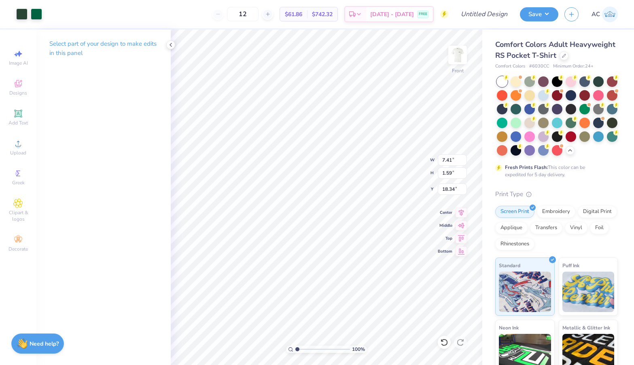
type input "18.02"
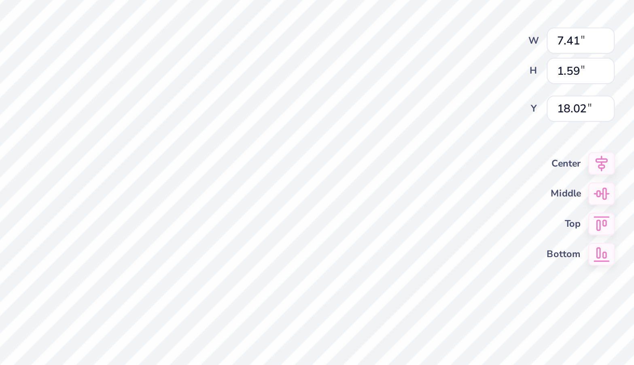
type input "10.32"
type input "2.22"
type input "18.22"
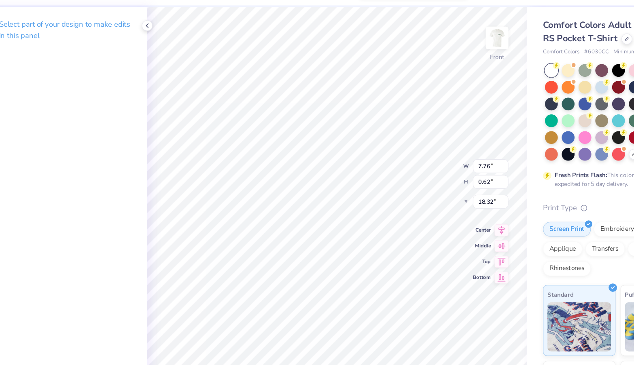
type input "18.32"
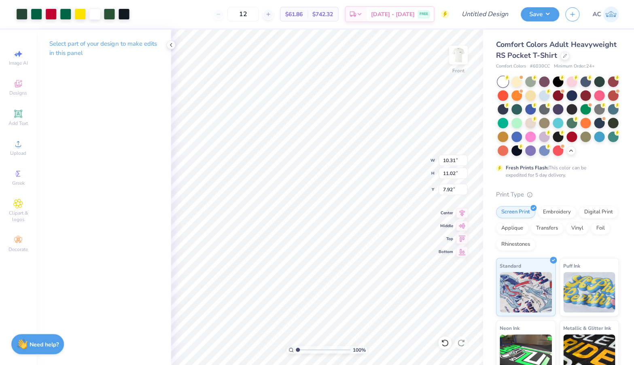
type input "6.18"
type input "21.48"
type input "0.34"
type input "0.45"
type input "21.63"
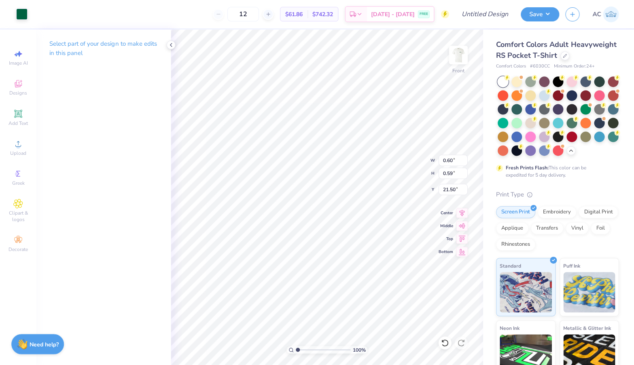
type input "21.52"
type input "0.49"
type input "0.54"
type input "21.54"
click at [443, 341] on icon at bounding box center [444, 343] width 8 height 8
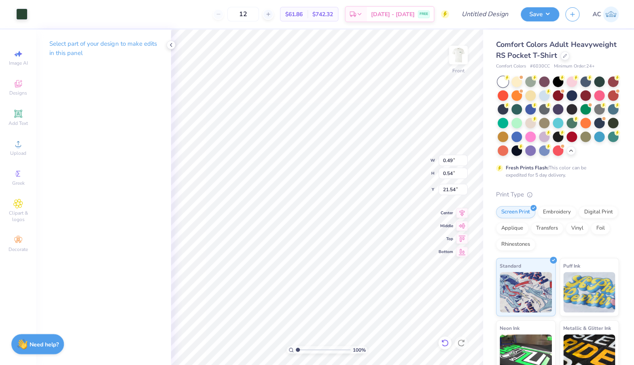
type input "0.53"
type input "0.59"
type input "21.50"
click at [443, 341] on icon at bounding box center [444, 343] width 8 height 8
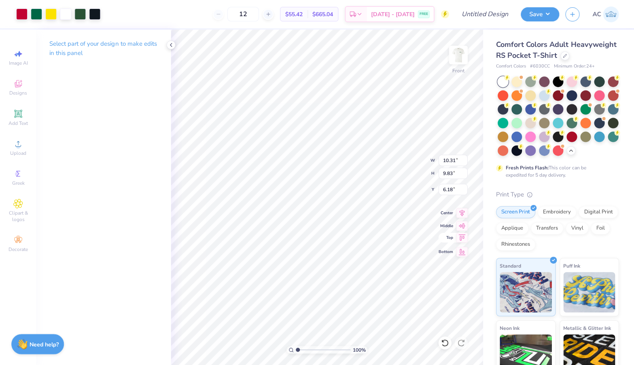
type input "6.26"
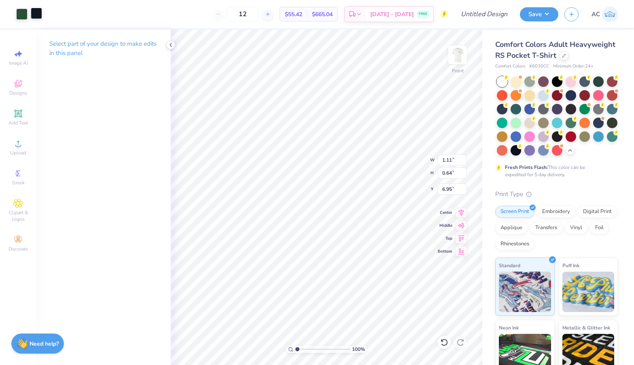
click at [31, 9] on div at bounding box center [36, 13] width 11 height 11
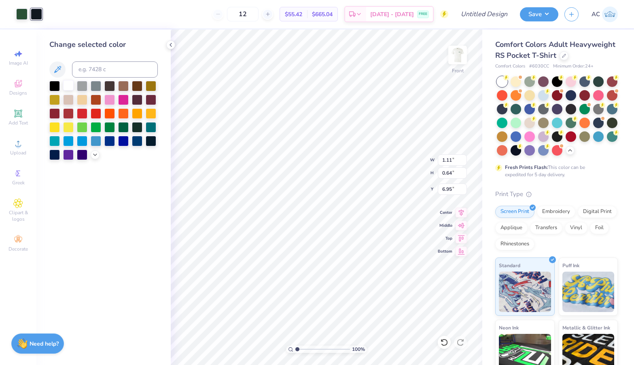
click at [72, 84] on div at bounding box center [68, 85] width 11 height 11
click at [20, 16] on div at bounding box center [21, 13] width 11 height 11
click at [81, 115] on div at bounding box center [82, 113] width 11 height 11
click at [72, 87] on div at bounding box center [68, 85] width 11 height 11
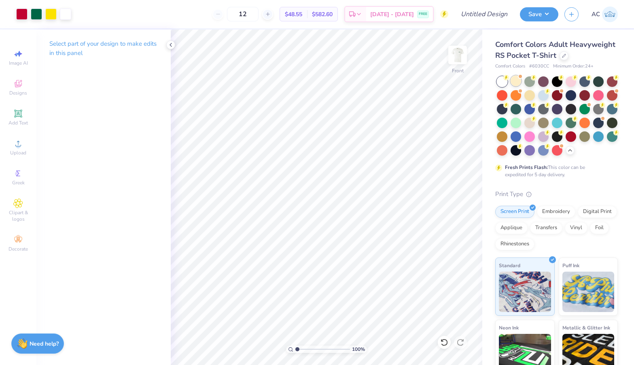
click at [517, 84] on div at bounding box center [515, 81] width 11 height 11
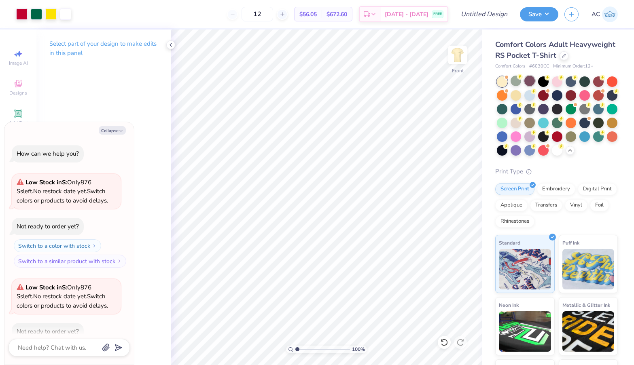
scroll to position [156, 0]
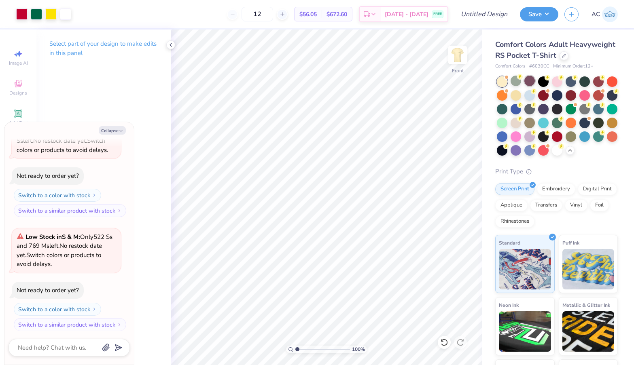
click at [531, 82] on div at bounding box center [529, 81] width 11 height 11
click at [532, 95] on div at bounding box center [529, 94] width 11 height 11
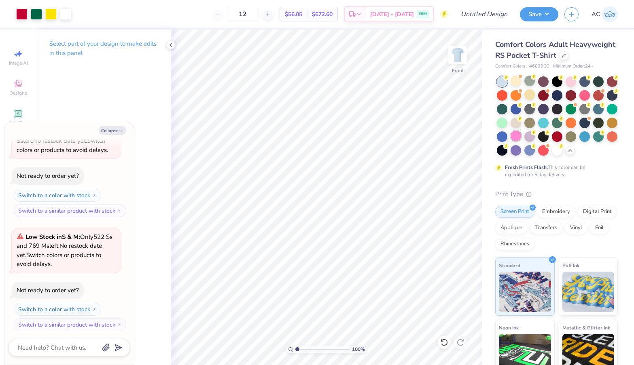
click at [517, 135] on div at bounding box center [515, 136] width 11 height 11
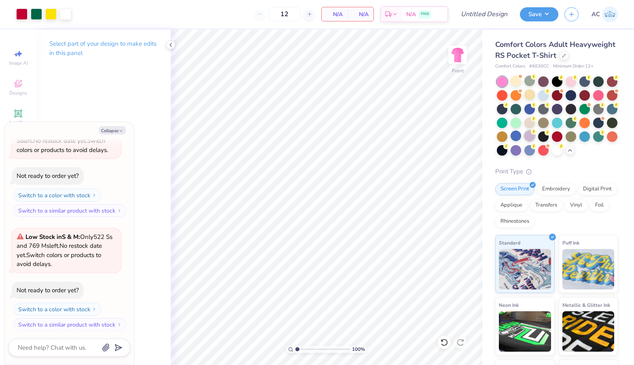
click at [528, 135] on div at bounding box center [529, 136] width 11 height 11
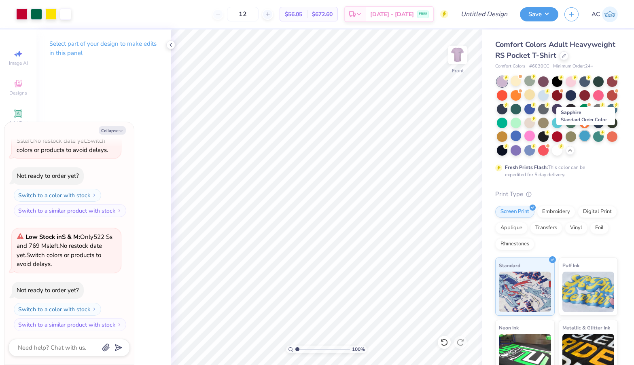
click at [585, 137] on div at bounding box center [584, 136] width 11 height 11
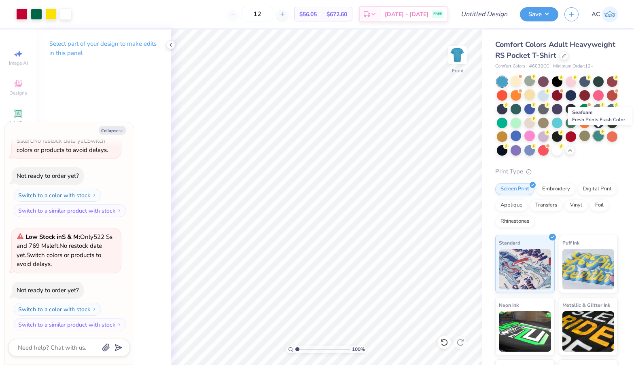
click at [585, 137] on div at bounding box center [598, 136] width 11 height 11
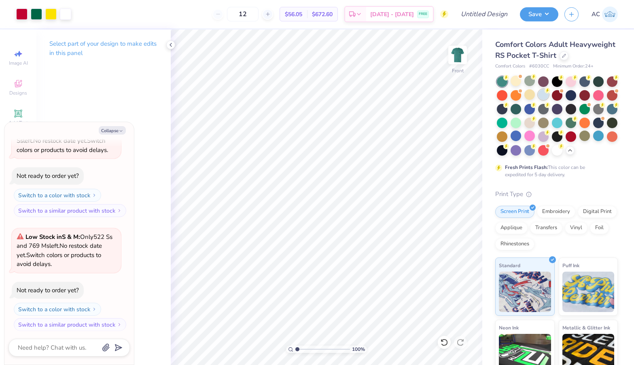
click at [541, 98] on div at bounding box center [543, 94] width 11 height 11
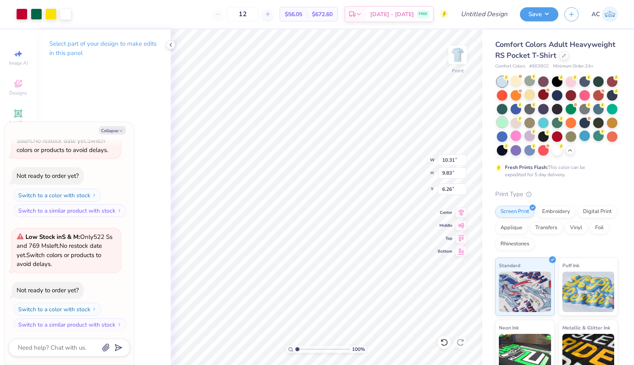
type textarea "x"
type input "9.32"
type input "8.88"
type input "7.21"
type textarea "x"
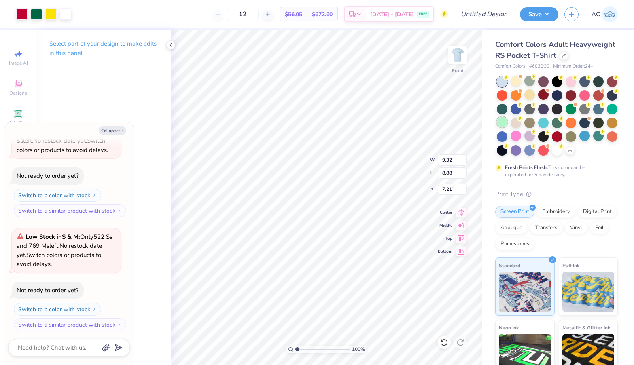
type input "6.85"
type textarea "x"
type input "10.88"
type input "10.37"
type input "5.36"
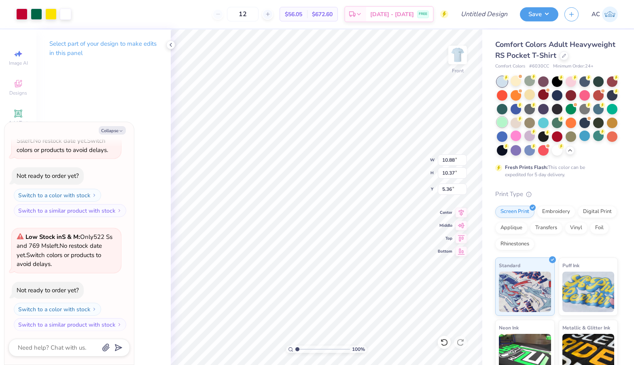
type textarea "x"
type input "8.32"
click at [23, 55] on div "Image AI" at bounding box center [18, 58] width 28 height 24
type textarea "x"
select select "4"
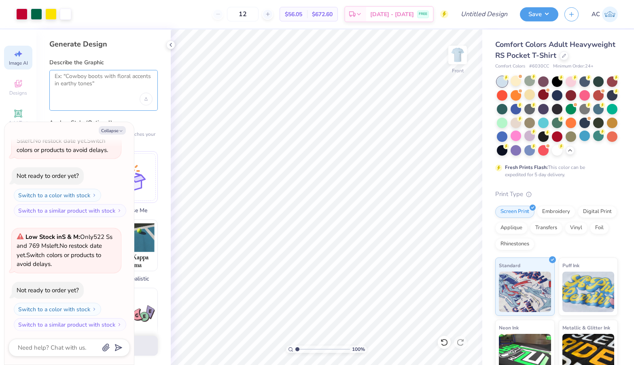
click at [78, 87] on textarea at bounding box center [104, 83] width 98 height 20
click at [121, 134] on button "Collapse" at bounding box center [112, 130] width 27 height 8
type textarea "x"
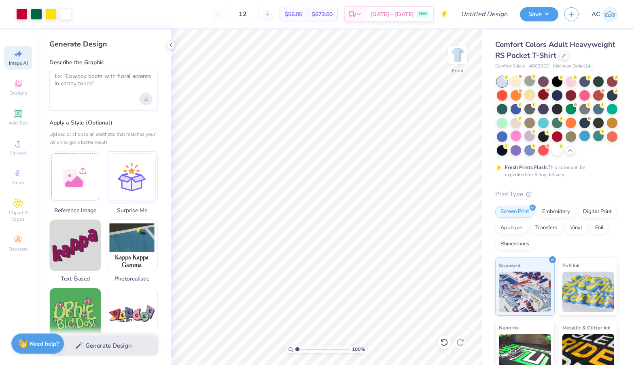
click at [148, 101] on div "Upload image" at bounding box center [146, 99] width 13 height 13
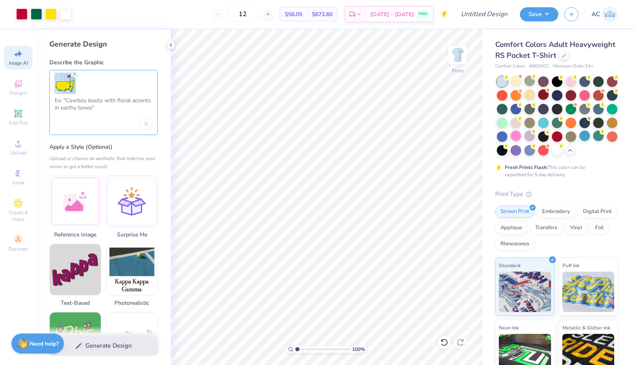
click at [121, 98] on textarea at bounding box center [104, 107] width 98 height 20
type textarea "y"
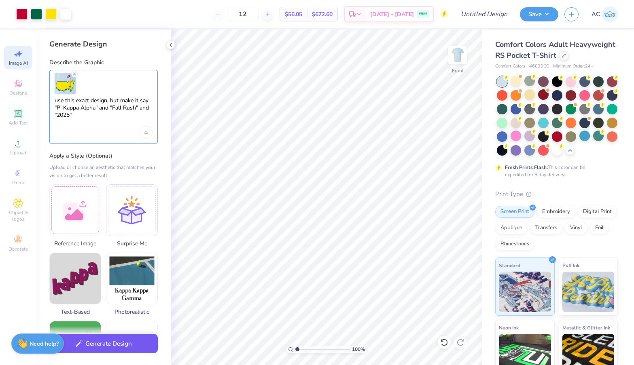
type textarea "use this exact design, but make it say "Pi Kappa Alpha" and "Fall Rush" and "20…"
click at [127, 344] on button "Generate Design" at bounding box center [103, 344] width 108 height 20
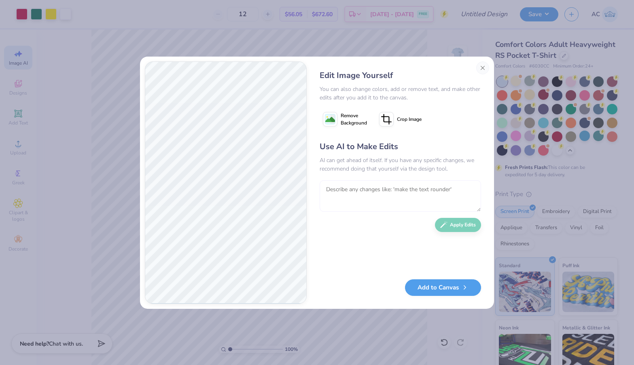
click at [339, 193] on textarea at bounding box center [399, 196] width 161 height 32
paste textarea "ΠΚΑ"
type textarea "change the letters on the flag to say ΠΚΑ"
click at [449, 227] on button "Apply Edits" at bounding box center [458, 223] width 46 height 14
click at [430, 195] on textarea at bounding box center [399, 196] width 161 height 32
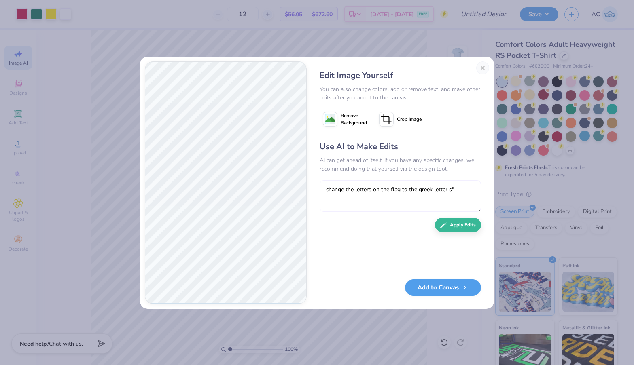
paste textarea "ΠΚΑ"
click at [452, 191] on textarea "change the letters on the flag to the greek letter s"ΠΚΑ"" at bounding box center [399, 196] width 161 height 32
type textarea "change the letters on the flag to the greek letters "ΠΚΑ""
click at [460, 228] on button "Apply Edits" at bounding box center [458, 223] width 46 height 14
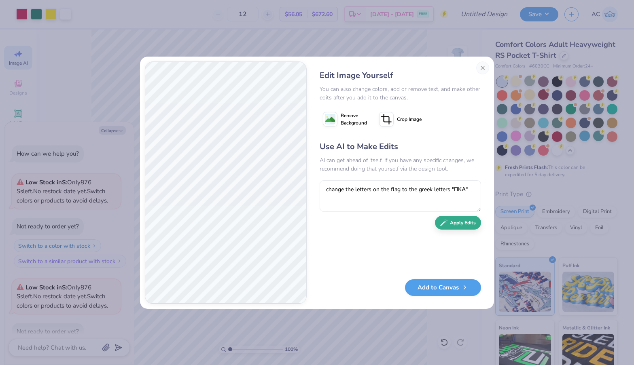
type textarea "x"
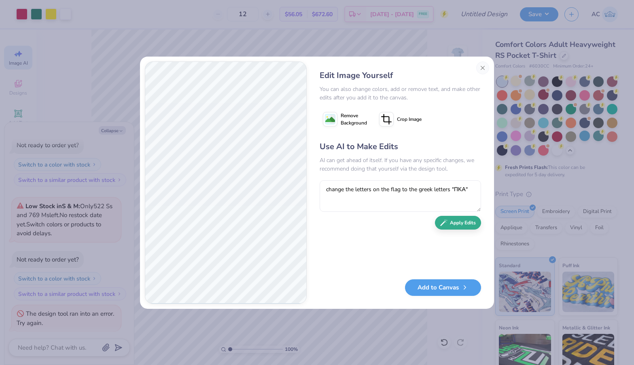
click at [460, 226] on button "Apply Edits" at bounding box center [458, 223] width 46 height 14
click at [347, 190] on textarea at bounding box center [399, 196] width 161 height 32
type textarea "reomve the letters from teh flag"
click at [478, 220] on button "Apply Edits" at bounding box center [458, 223] width 46 height 14
click at [430, 195] on textarea at bounding box center [399, 196] width 161 height 32
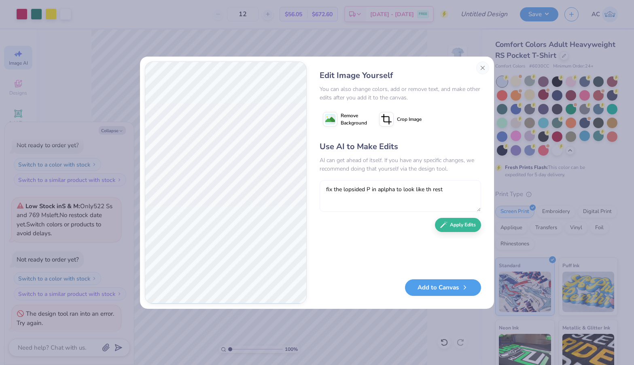
click at [394, 191] on textarea "fix the lopsided P in aplpha to look like th rest" at bounding box center [399, 196] width 161 height 32
click at [425, 189] on textarea "fix the lopsided P in alpha to look like th rest" at bounding box center [399, 196] width 161 height 32
click at [427, 191] on textarea "fix the lopsided P in alpha to look like th rest" at bounding box center [399, 196] width 161 height 32
type textarea "fix the lopsided P in alpha to look like the rest"
click at [453, 221] on button "Apply Edits" at bounding box center [458, 223] width 46 height 14
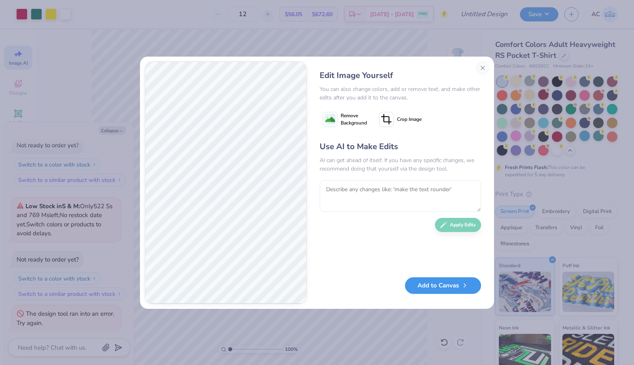
click at [436, 290] on button "Add to Canvas" at bounding box center [443, 285] width 76 height 17
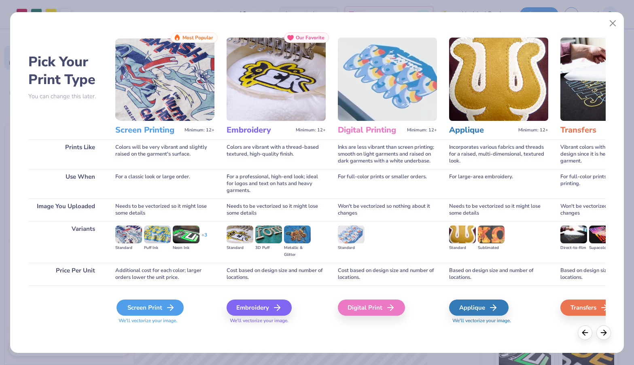
click at [167, 303] on icon at bounding box center [170, 308] width 10 height 10
type textarea "x"
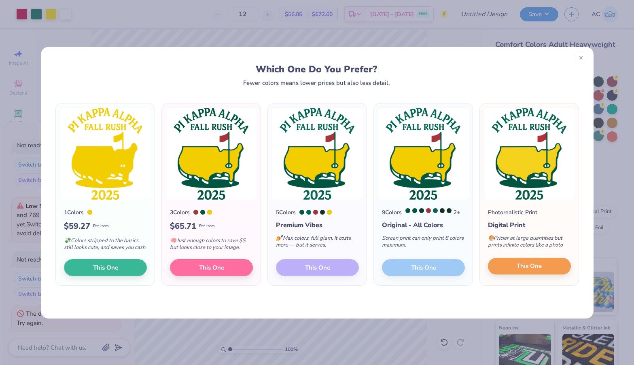
click at [541, 271] on span "This One" at bounding box center [528, 266] width 25 height 9
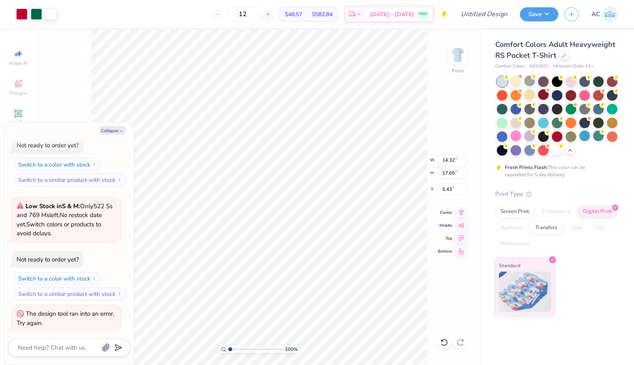
type textarea "x"
type input "3.34"
click at [445, 343] on icon at bounding box center [444, 343] width 8 height 8
type textarea "x"
type input "5.43"
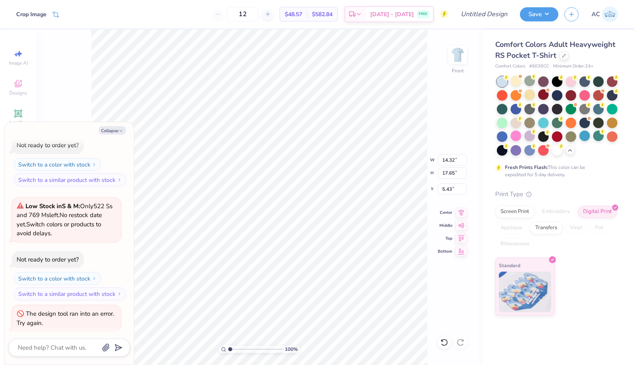
type textarea "x"
type input "8.20"
type input "10.10"
type input "12.97"
type textarea "x"
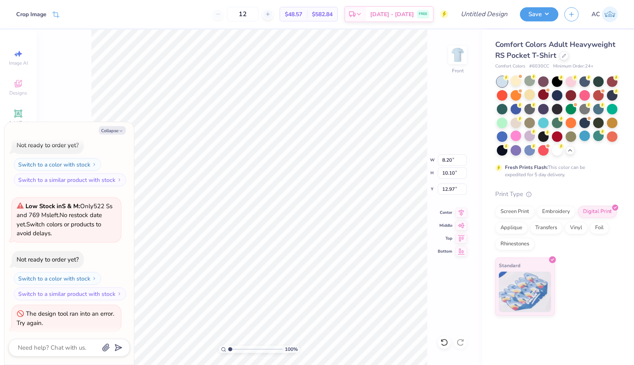
type input "2.32"
click at [441, 341] on icon at bounding box center [442, 341] width 2 height 2
type textarea "x"
type input "12.60"
type input "14.75"
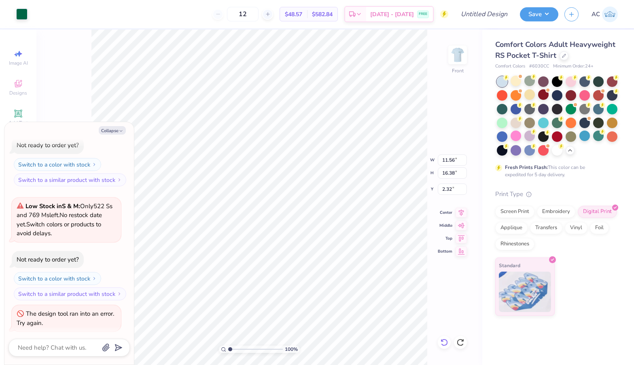
type input "8.32"
click at [441, 341] on icon at bounding box center [442, 341] width 2 height 2
type textarea "x"
type input "14.32"
type input "17.65"
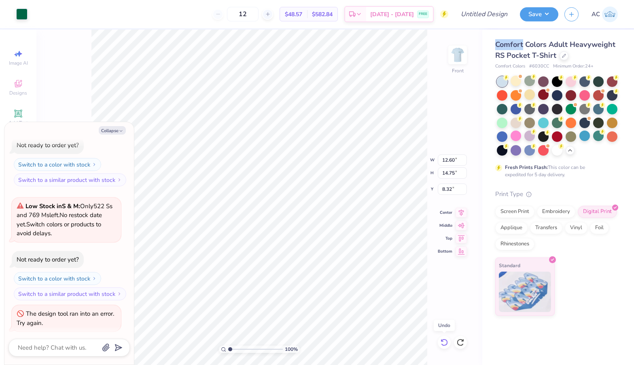
type input "5.43"
click at [456, 344] on div at bounding box center [460, 342] width 13 height 13
type textarea "x"
type input "8.20"
type input "10.10"
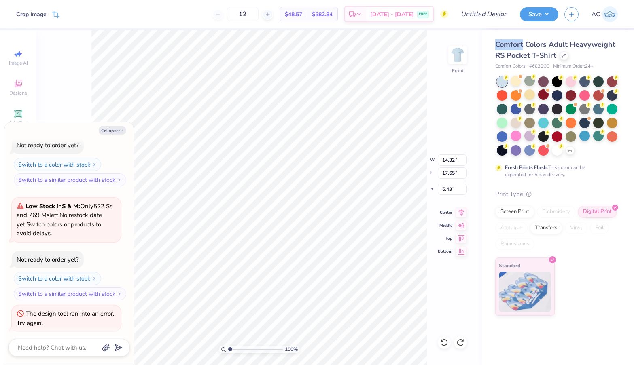
type input "12.97"
type textarea "x"
type input "1.16"
type input "0.68"
type input "9.05"
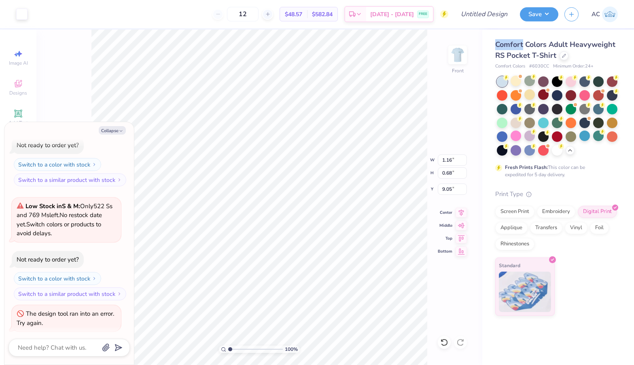
type textarea "x"
type input "23.54"
type textarea "x"
type input "3.39"
type textarea "x"
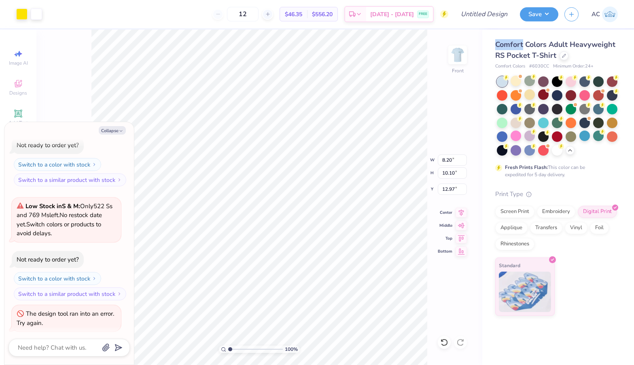
type input "7.91"
click at [442, 340] on icon at bounding box center [443, 342] width 7 height 7
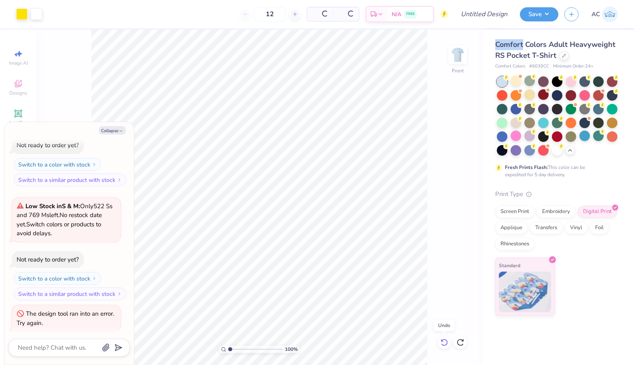
click at [442, 340] on icon at bounding box center [443, 342] width 7 height 7
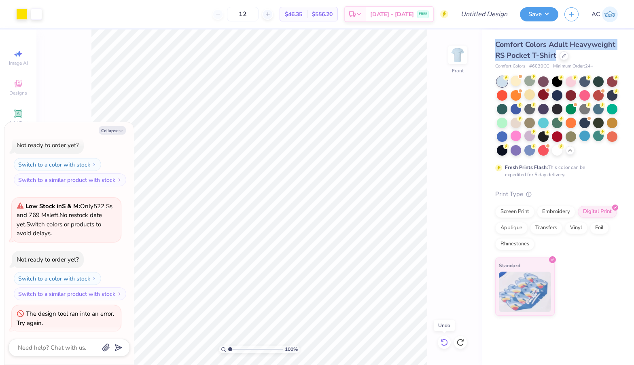
click at [442, 340] on icon at bounding box center [443, 342] width 7 height 7
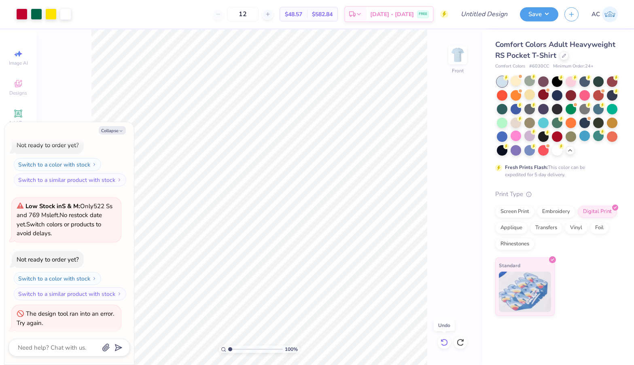
click at [442, 340] on icon at bounding box center [443, 342] width 7 height 7
click at [443, 343] on icon at bounding box center [444, 343] width 8 height 8
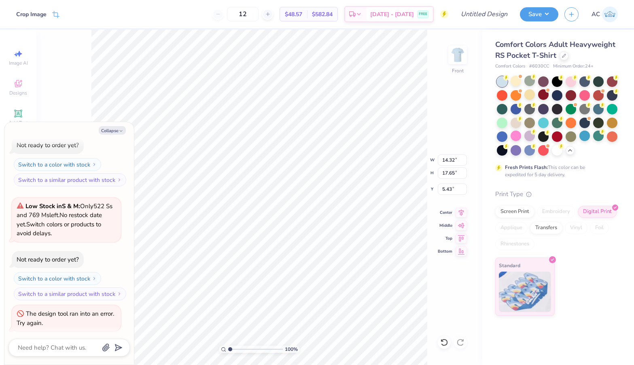
type textarea "x"
type input "3.07"
type input "3.78"
type input "19.29"
type textarea "x"
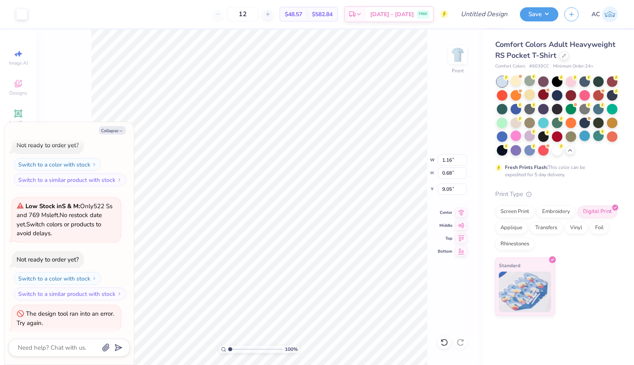
type input "2.66"
type textarea "x"
type input "13.26"
type input "16.34"
type input "6.73"
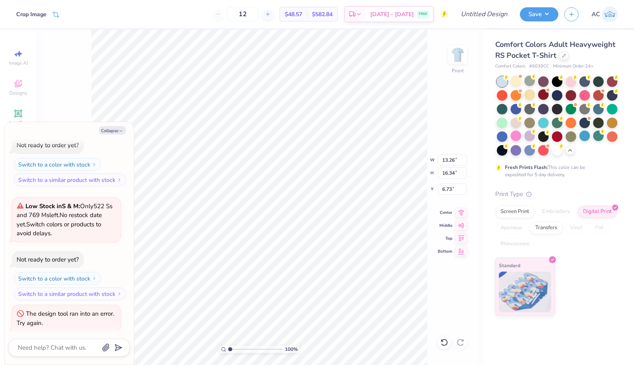
type textarea "x"
type input "5.19"
type textarea "x"
type input "1.16"
type input "0.68"
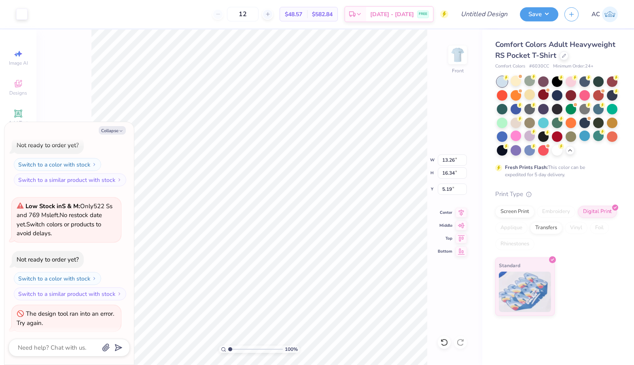
type input "2.66"
click at [462, 241] on icon at bounding box center [460, 238] width 11 height 10
type textarea "x"
type input "10.24"
click at [556, 152] on div at bounding box center [557, 149] width 11 height 11
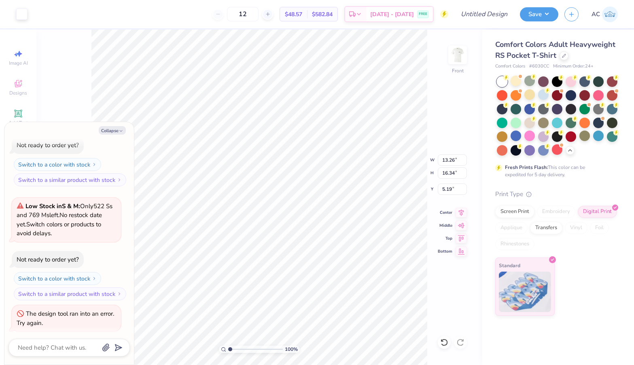
type textarea "x"
type input "11.28"
type input "13.90"
type input "7.63"
type textarea "x"
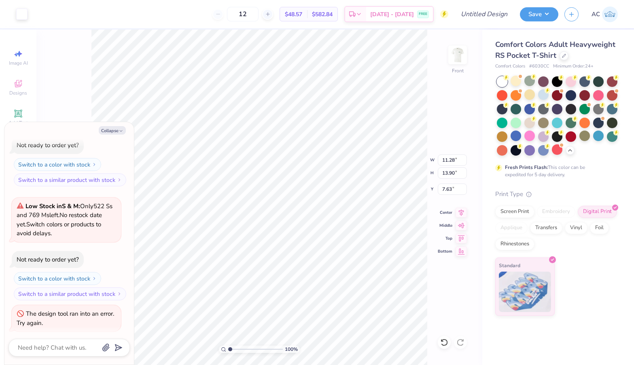
type input "6.13"
click at [532, 108] on div at bounding box center [529, 108] width 11 height 11
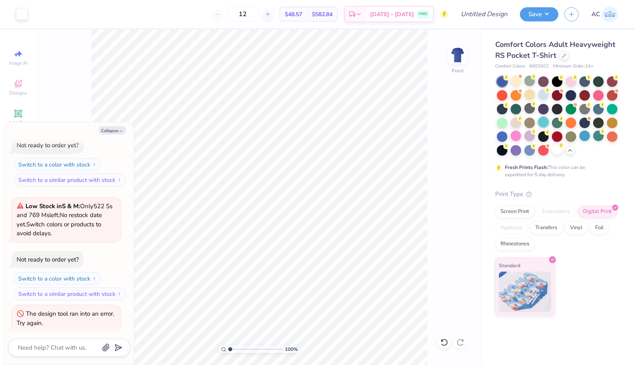
click at [544, 121] on div at bounding box center [543, 122] width 11 height 11
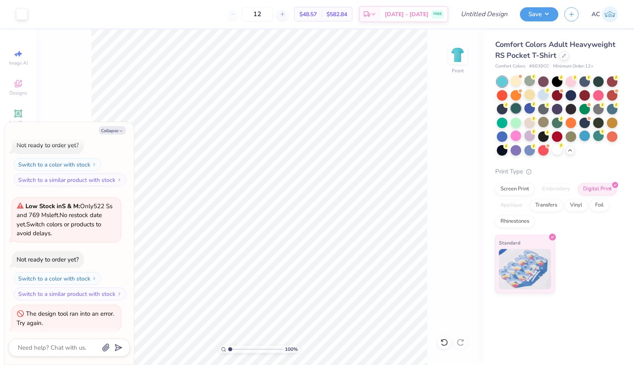
click at [515, 110] on div at bounding box center [515, 108] width 11 height 11
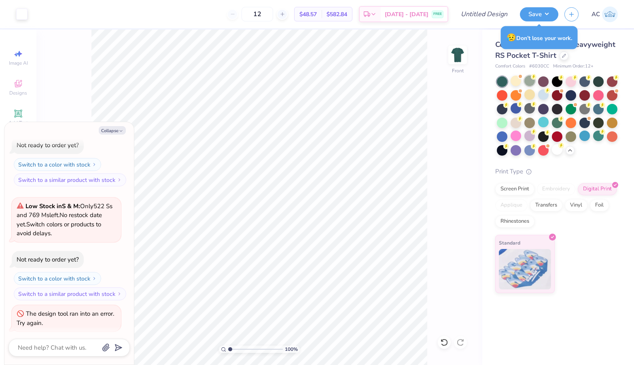
click at [527, 82] on div at bounding box center [529, 81] width 11 height 11
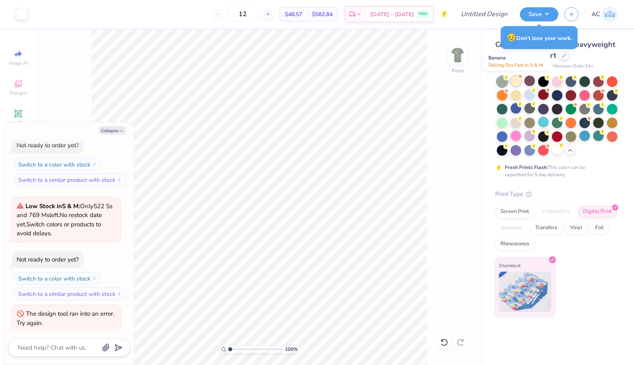
click at [519, 80] on div at bounding box center [515, 81] width 11 height 11
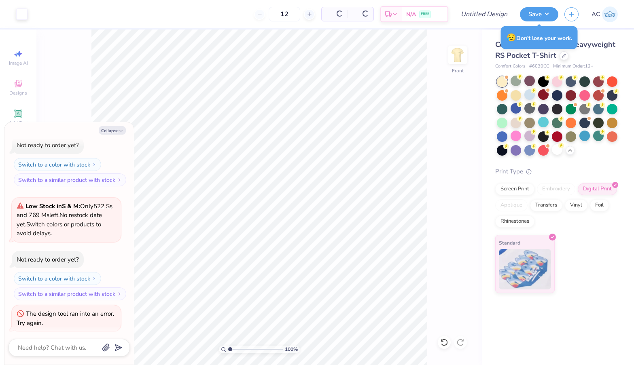
scroll to position [300, 0]
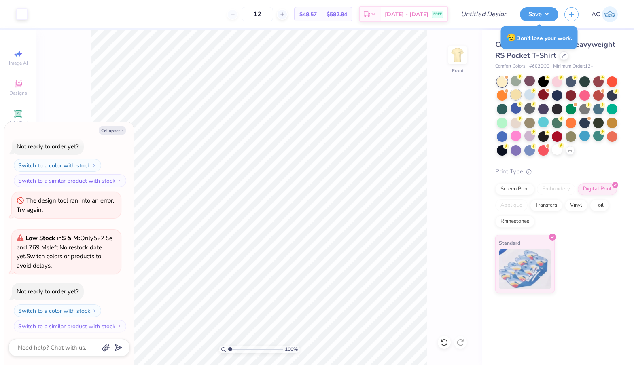
click at [516, 99] on div at bounding box center [515, 94] width 11 height 11
click at [529, 95] on div at bounding box center [529, 94] width 11 height 11
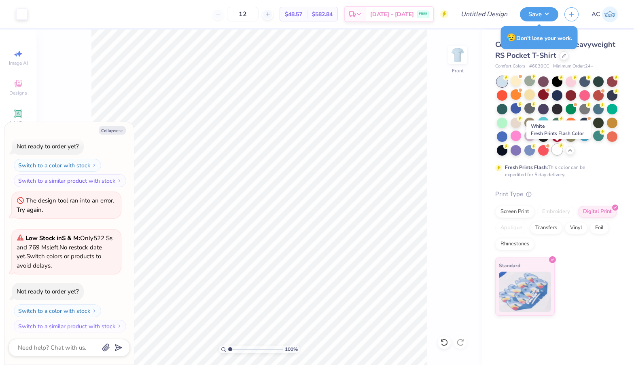
click at [557, 147] on div at bounding box center [557, 149] width 11 height 11
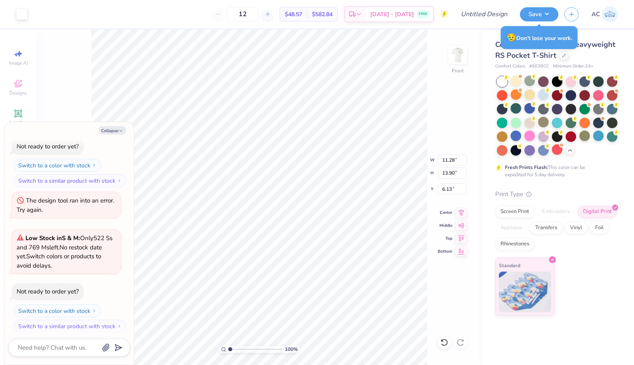
type textarea "x"
type input "11.61"
type input "14.31"
type input "5.72"
type textarea "x"
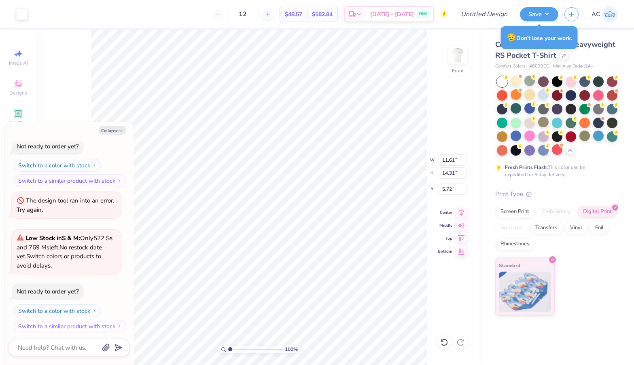
type input "5.68"
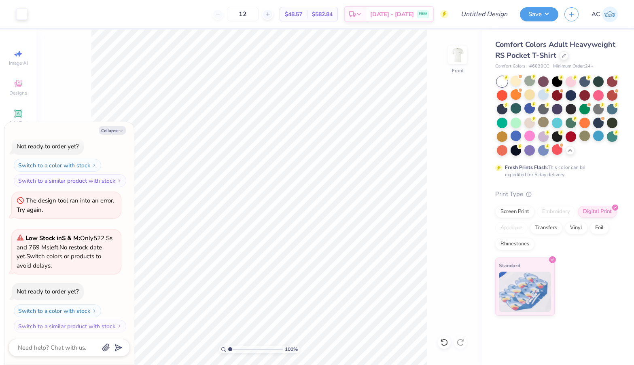
click at [470, 55] on div "100 % Front" at bounding box center [259, 198] width 446 height 336
click at [460, 55] on img at bounding box center [457, 55] width 32 height 32
click at [118, 130] on button "Collapse" at bounding box center [112, 130] width 27 height 8
type textarea "x"
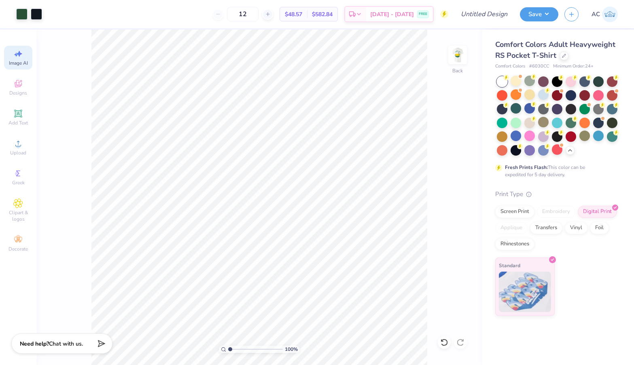
click at [21, 62] on span "Image AI" at bounding box center [18, 63] width 19 height 6
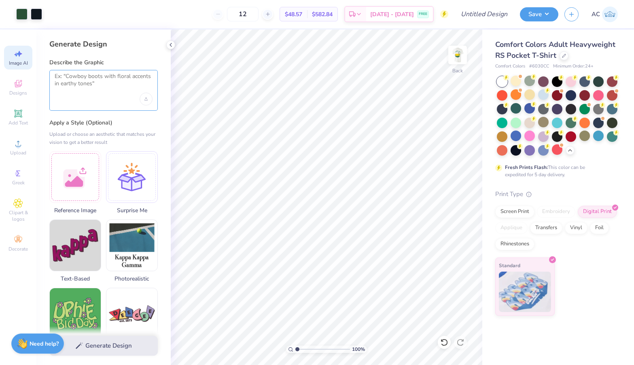
click at [91, 91] on textarea at bounding box center [104, 83] width 98 height 20
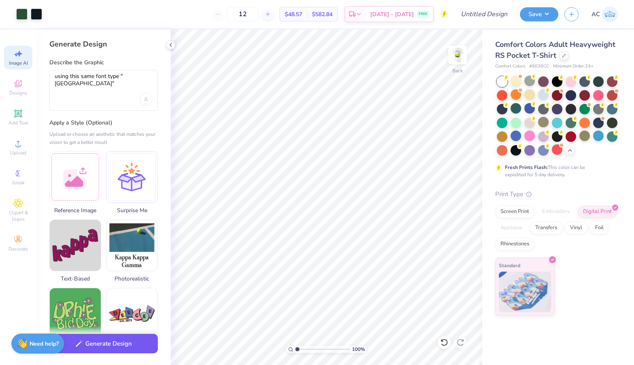
click at [109, 349] on button "Generate Design" at bounding box center [103, 344] width 108 height 20
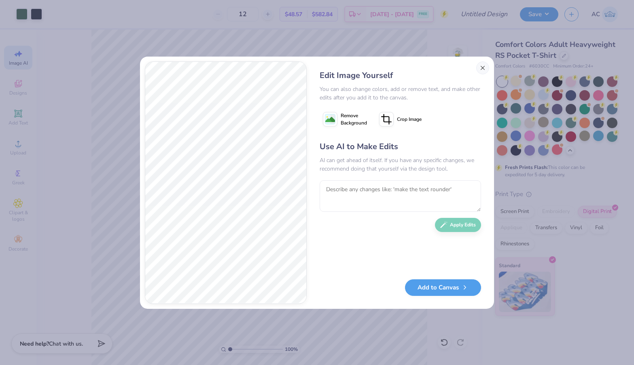
click at [480, 69] on button "Close" at bounding box center [482, 67] width 13 height 13
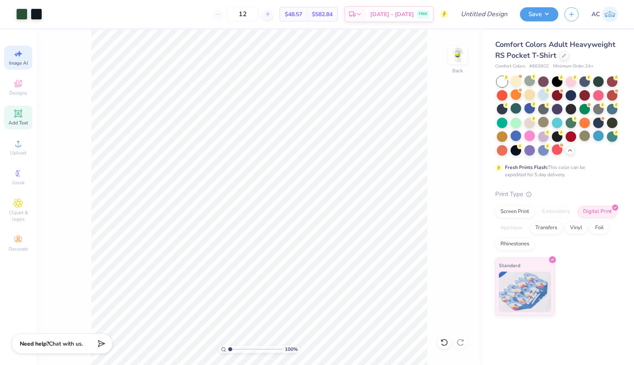
click at [13, 117] on icon at bounding box center [18, 114] width 10 height 10
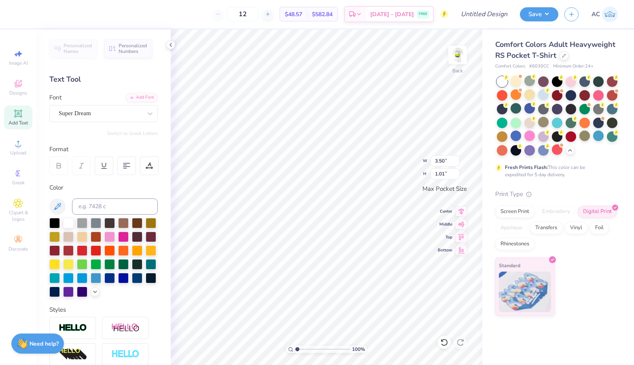
scroll to position [0, 2]
click at [24, 13] on div at bounding box center [21, 13] width 11 height 11
click at [96, 204] on input at bounding box center [115, 207] width 86 height 16
drag, startPoint x: 114, startPoint y: 114, endPoint x: 114, endPoint y: 125, distance: 10.1
click at [114, 114] on div "Super Dream" at bounding box center [100, 113] width 85 height 13
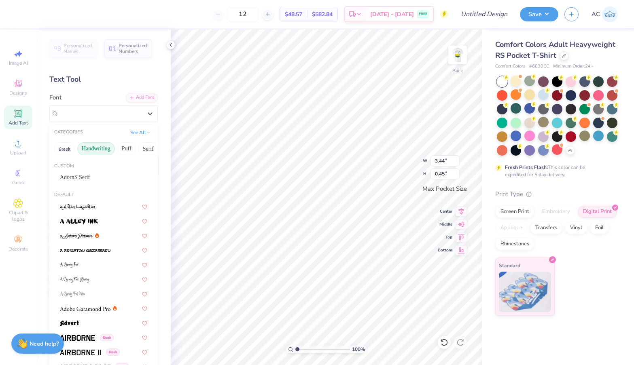
click at [98, 149] on button "Handwriting" at bounding box center [96, 148] width 38 height 13
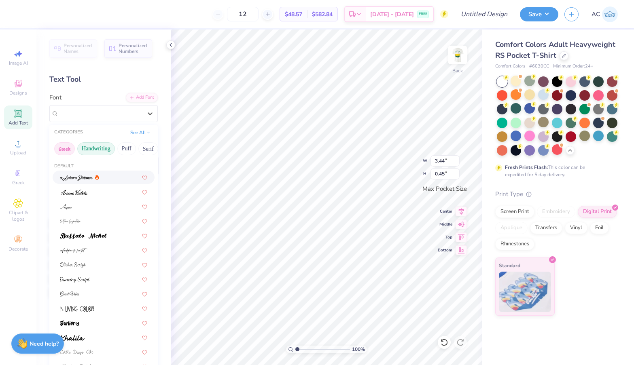
click at [67, 150] on button "Greek" at bounding box center [64, 148] width 21 height 13
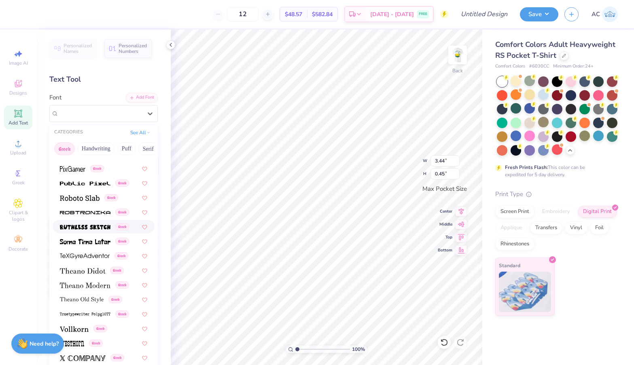
scroll to position [489, 0]
click at [82, 271] on img at bounding box center [83, 272] width 46 height 6
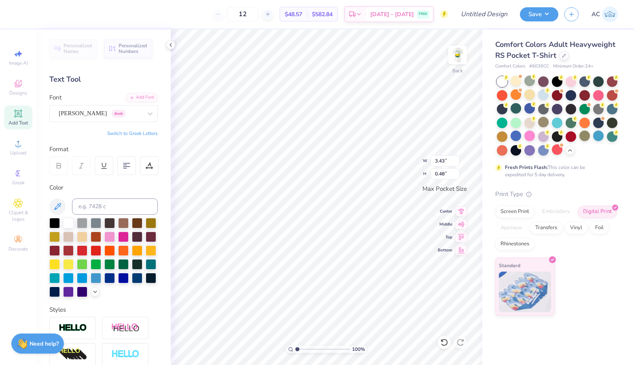
click at [57, 167] on icon at bounding box center [59, 167] width 4 height 2
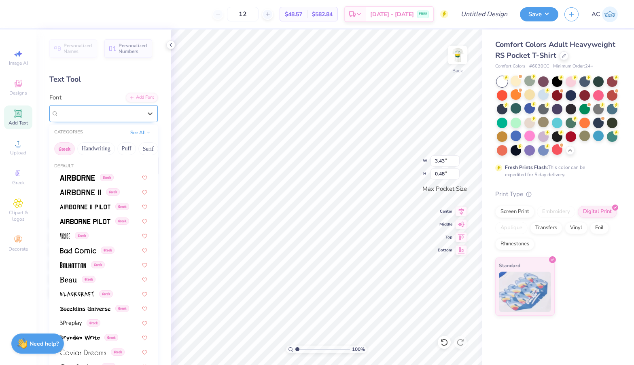
click at [99, 117] on div "[PERSON_NAME] Greek" at bounding box center [100, 113] width 85 height 13
click at [129, 149] on button "Puff" at bounding box center [126, 148] width 19 height 13
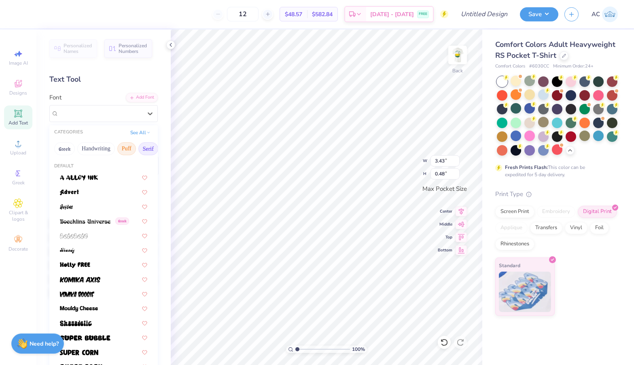
click at [144, 149] on button "Serif" at bounding box center [148, 148] width 20 height 13
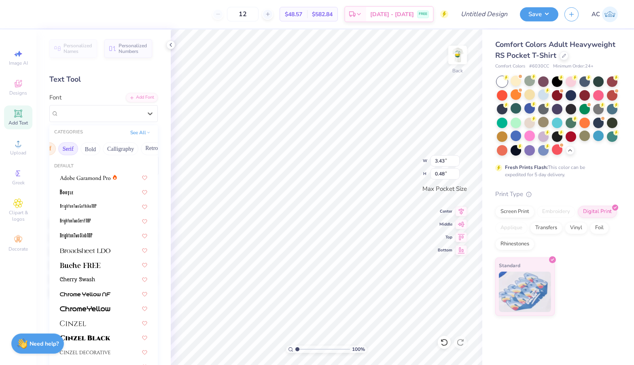
scroll to position [0, 135]
click at [95, 149] on button "Retro" at bounding box center [96, 148] width 21 height 13
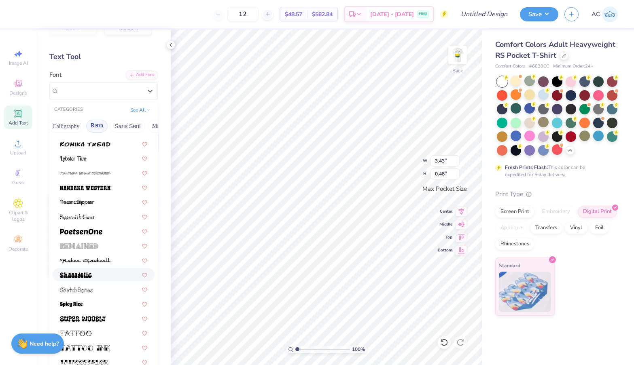
scroll to position [951, 0]
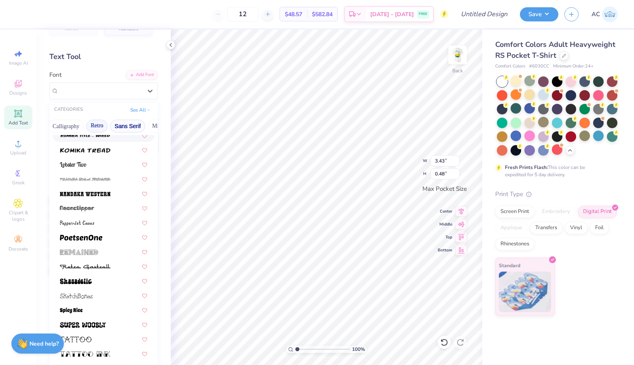
click at [126, 126] on button "Sans Serif" at bounding box center [127, 126] width 35 height 13
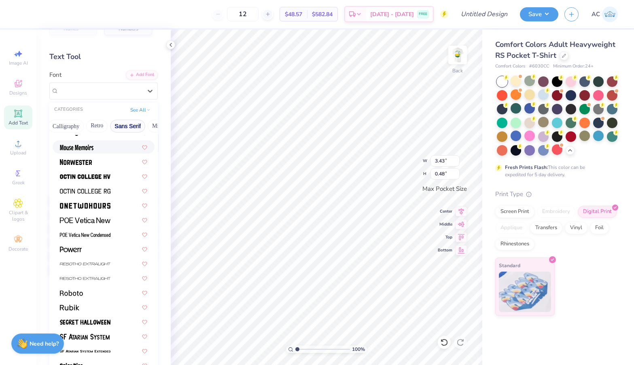
scroll to position [652, 0]
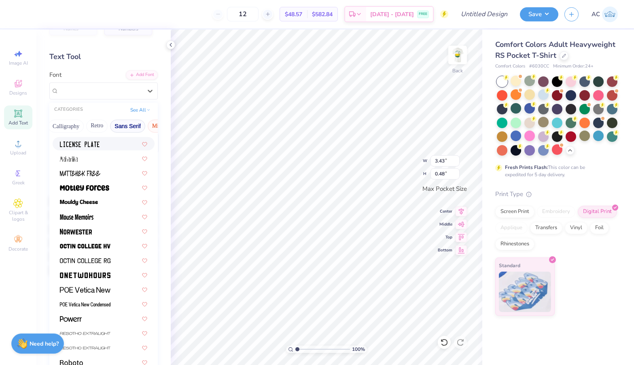
click at [151, 127] on button "Minimal" at bounding box center [162, 126] width 28 height 13
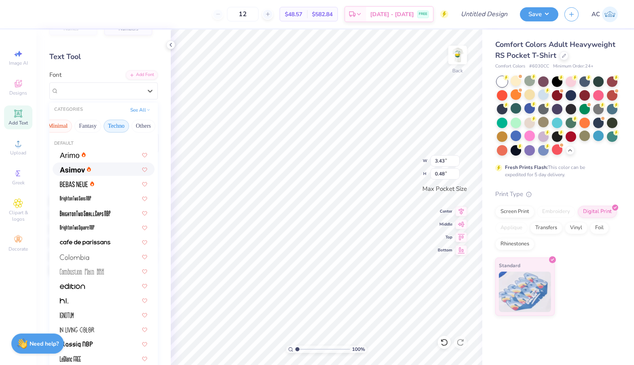
scroll to position [0, 238]
click at [116, 127] on button "Techno" at bounding box center [116, 126] width 25 height 13
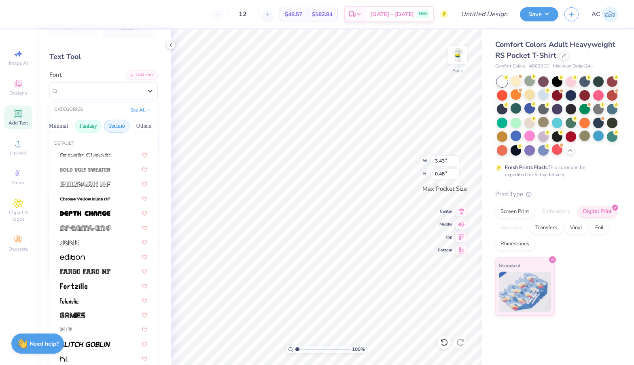
click at [90, 125] on button "Fantasy" at bounding box center [88, 126] width 27 height 13
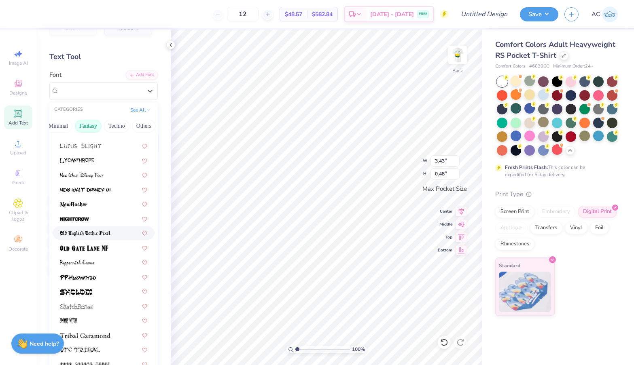
scroll to position [169, 0]
click at [95, 333] on span at bounding box center [85, 335] width 51 height 8
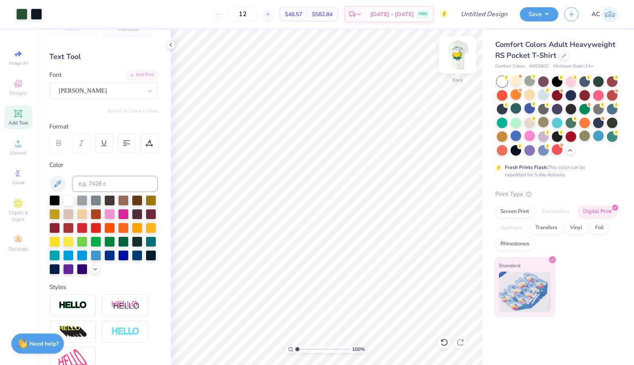
click at [461, 59] on img at bounding box center [457, 55] width 32 height 32
click at [459, 57] on img at bounding box center [457, 55] width 32 height 32
click at [460, 52] on div at bounding box center [457, 55] width 19 height 19
click at [458, 59] on img at bounding box center [457, 55] width 16 height 16
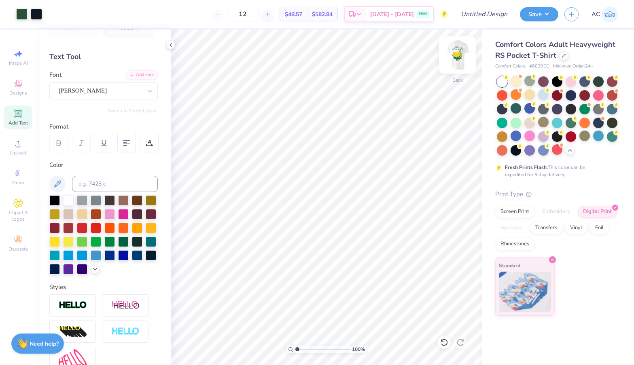
click at [455, 53] on img at bounding box center [457, 55] width 32 height 32
click at [463, 51] on img at bounding box center [457, 55] width 32 height 32
click at [460, 51] on img at bounding box center [457, 55] width 32 height 32
click at [457, 58] on img at bounding box center [457, 55] width 32 height 32
click at [455, 57] on img at bounding box center [457, 55] width 32 height 32
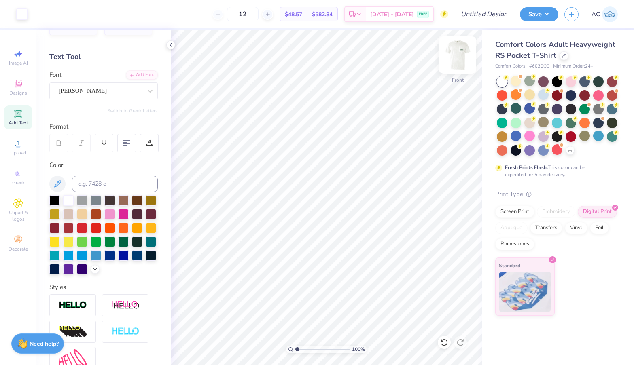
click at [453, 61] on img at bounding box center [457, 55] width 32 height 32
click at [26, 62] on span "Image AI" at bounding box center [18, 63] width 19 height 6
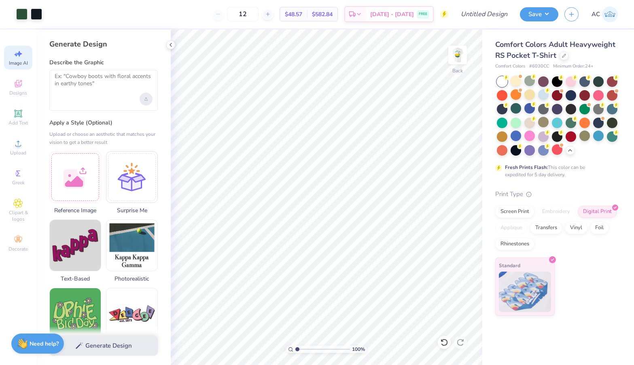
click at [146, 96] on div "Upload image" at bounding box center [146, 99] width 13 height 13
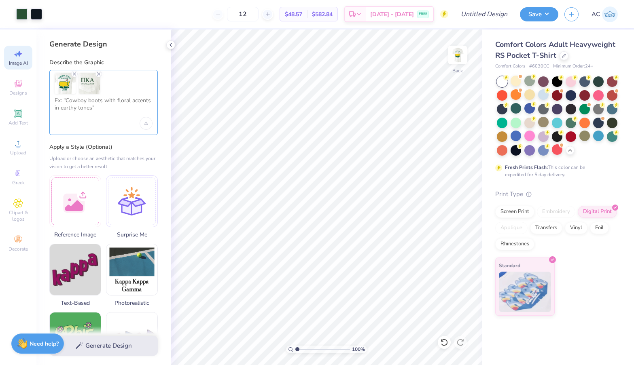
click at [99, 102] on textarea at bounding box center [104, 107] width 98 height 20
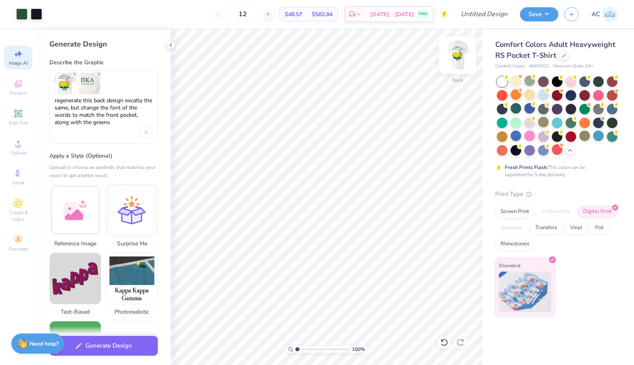
click at [459, 59] on img at bounding box center [457, 55] width 32 height 32
click at [117, 342] on button "Generate Design" at bounding box center [103, 344] width 108 height 20
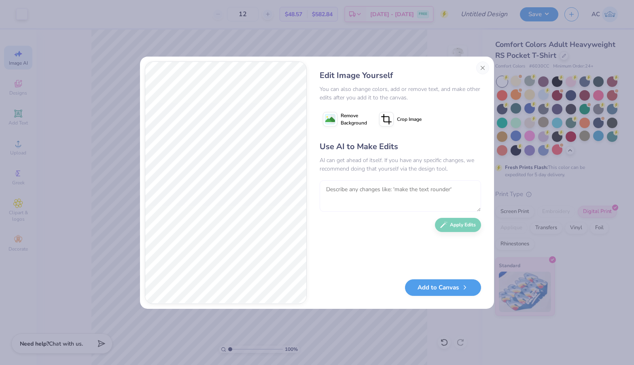
click at [366, 194] on textarea at bounding box center [399, 196] width 161 height 32
click at [293, 187] on div "Edit Image Yourself You can also change colors, add or remove text, and make ot…" at bounding box center [317, 183] width 354 height 252
click at [483, 67] on button "Close" at bounding box center [482, 67] width 13 height 13
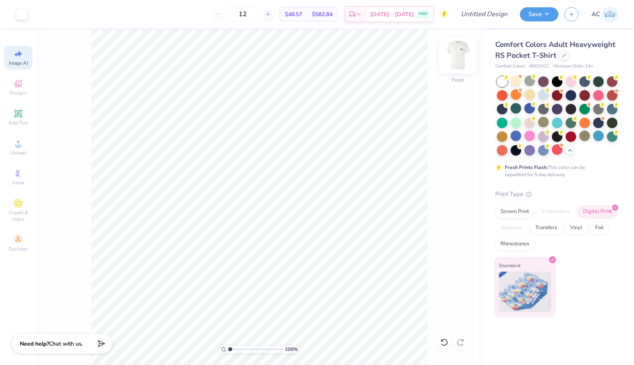
click at [459, 53] on img at bounding box center [457, 55] width 32 height 32
drag, startPoint x: 459, startPoint y: 55, endPoint x: 458, endPoint y: 61, distance: 6.1
click at [458, 61] on img at bounding box center [457, 55] width 32 height 32
drag, startPoint x: 458, startPoint y: 61, endPoint x: 464, endPoint y: 55, distance: 8.0
click at [464, 55] on img at bounding box center [457, 55] width 32 height 32
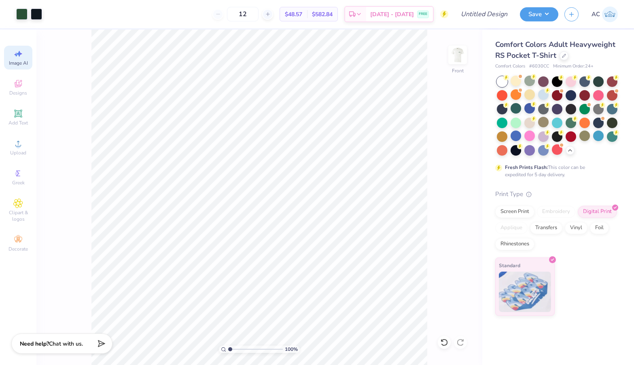
click at [457, 59] on img at bounding box center [457, 55] width 16 height 16
click at [18, 62] on span "Image AI" at bounding box center [18, 63] width 19 height 6
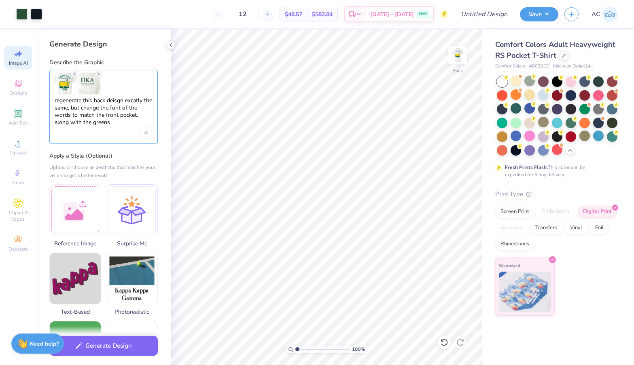
drag, startPoint x: 119, startPoint y: 126, endPoint x: 51, endPoint y: 102, distance: 72.3
click at [51, 103] on div "regenerate this back deisgn excatly the same, but change the font of the words …" at bounding box center [103, 107] width 108 height 74
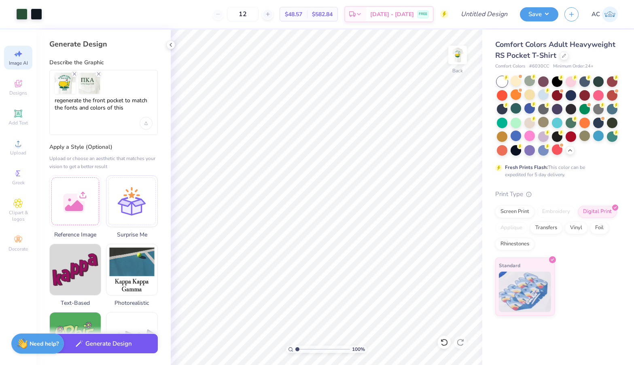
click at [99, 343] on button "Generate Design" at bounding box center [103, 344] width 108 height 20
